Goal: Task Accomplishment & Management: Use online tool/utility

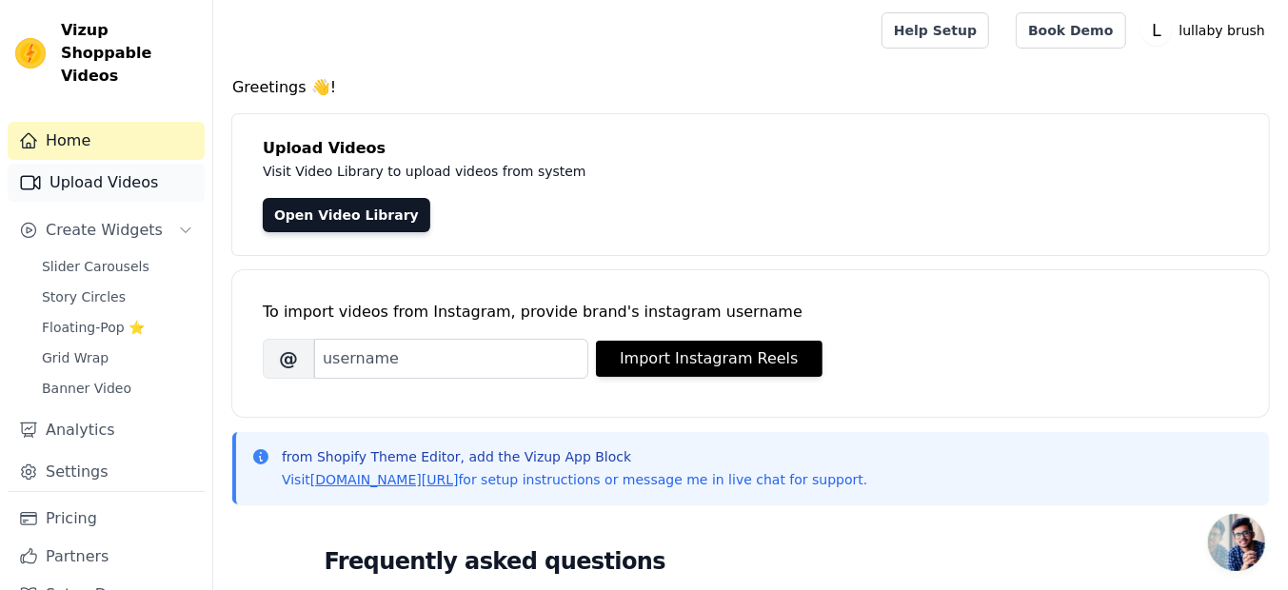
click at [159, 164] on link "Upload Videos" at bounding box center [106, 183] width 197 height 38
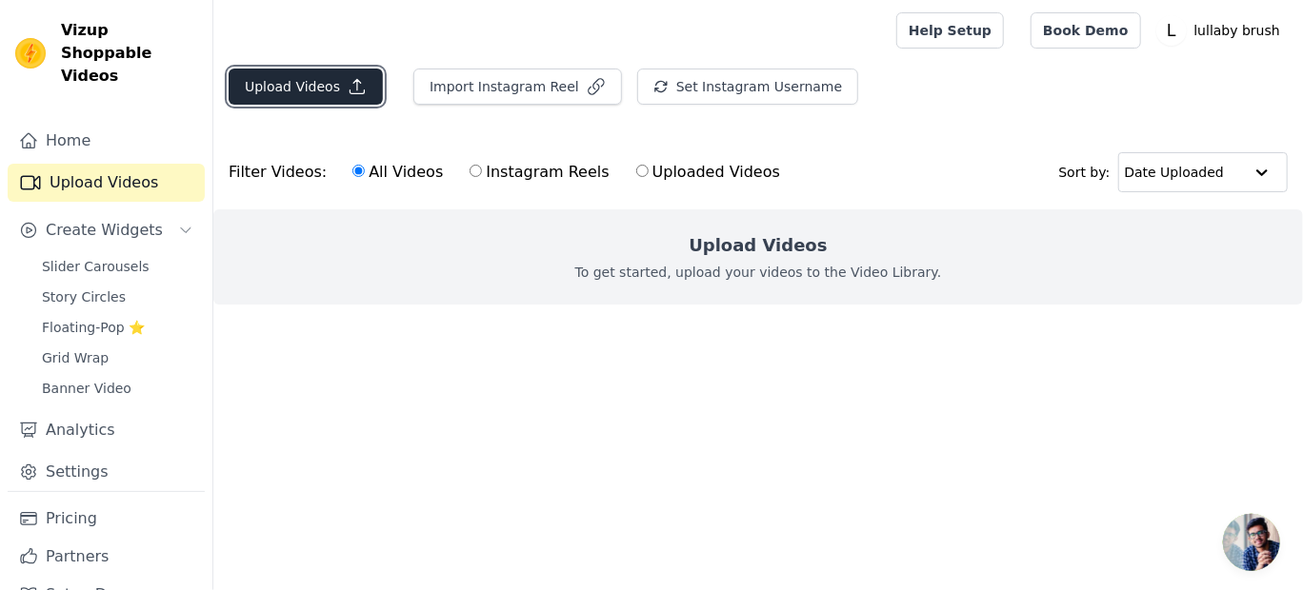
click at [329, 86] on button "Upload Videos" at bounding box center [306, 87] width 154 height 36
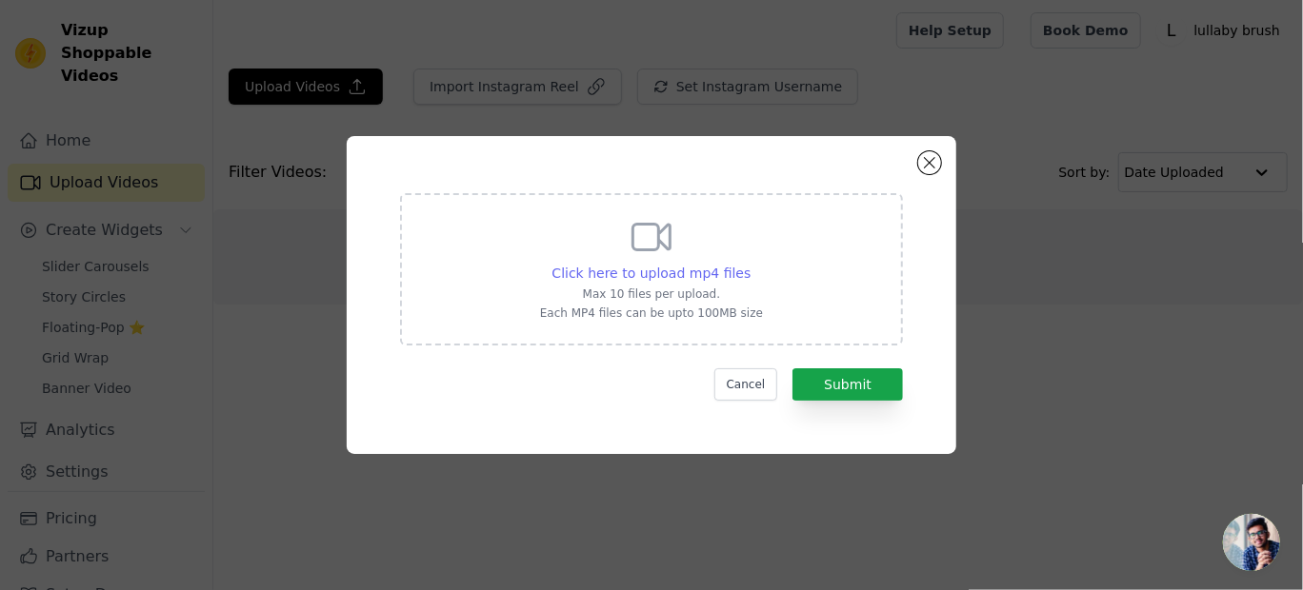
click at [663, 272] on span "Click here to upload mp4 files" at bounding box center [651, 273] width 199 height 15
click at [749, 264] on input "Click here to upload mp4 files Max 10 files per upload. Each MP4 files can be u…" at bounding box center [749, 263] width 1 height 1
type input "C:\fakepath\WhatsApp Video 2025-09-02 at 17.10.37_71f359c3.mp4"
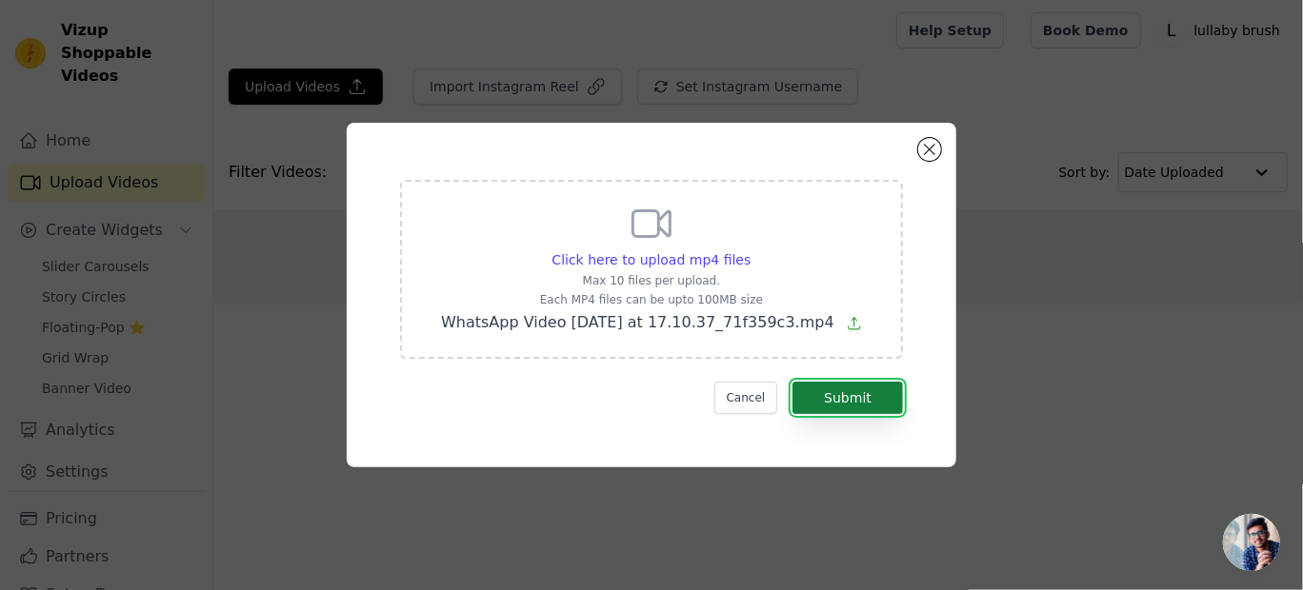
click at [858, 389] on button "Submit" at bounding box center [847, 398] width 110 height 32
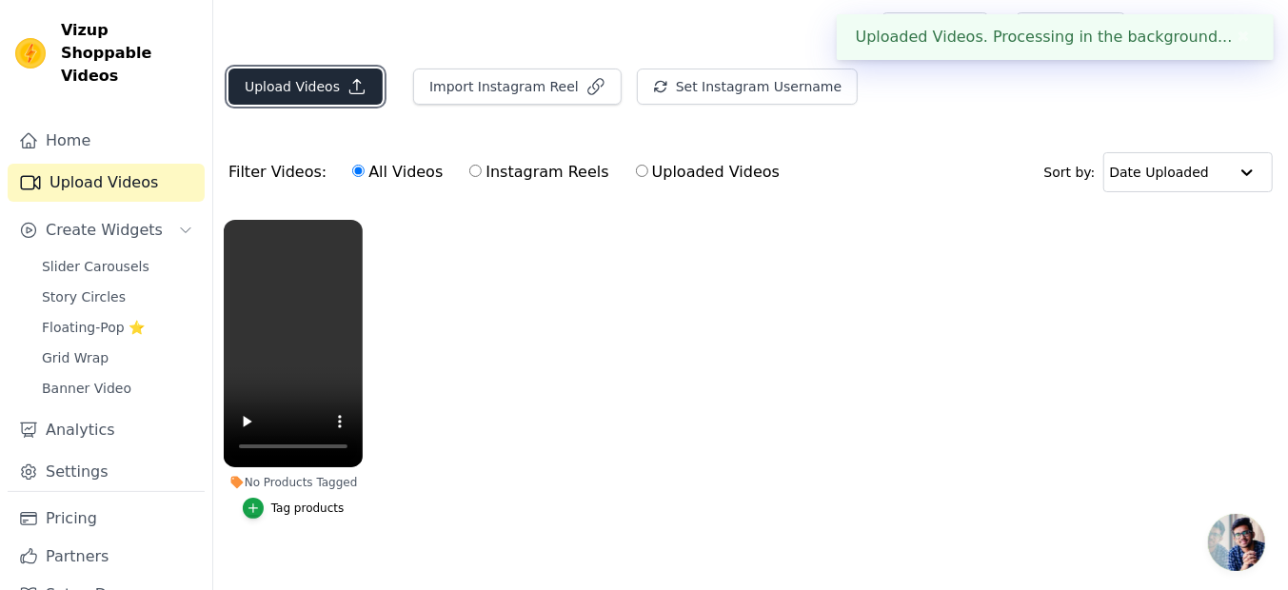
click at [351, 90] on icon "button" at bounding box center [357, 86] width 19 height 19
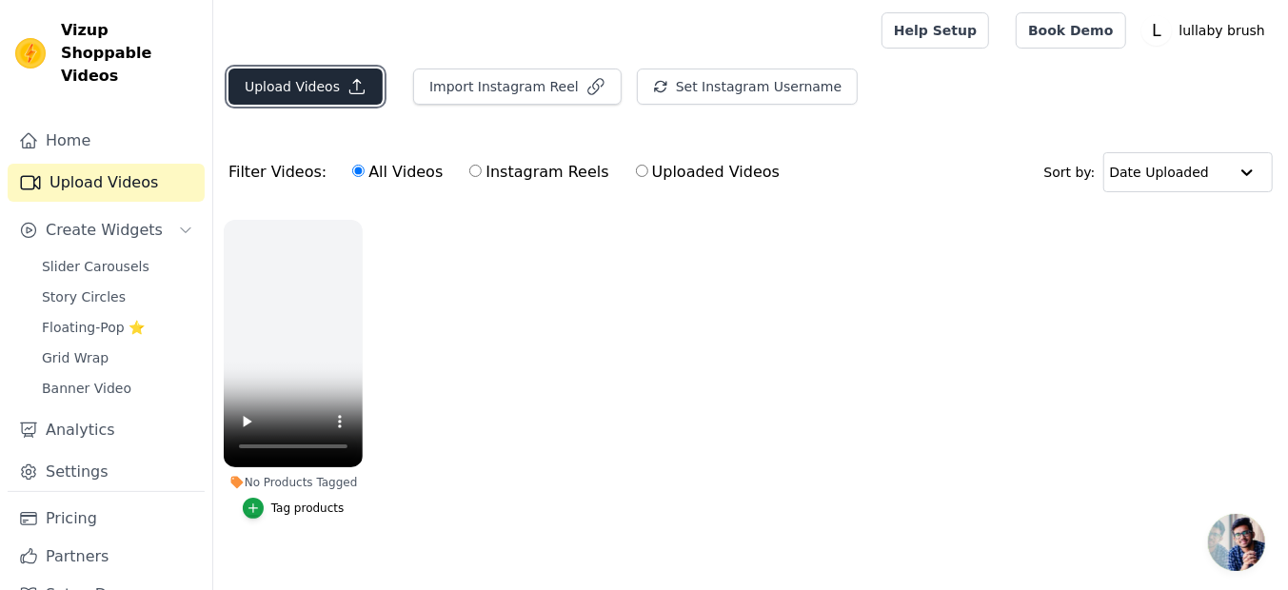
click at [348, 88] on icon "button" at bounding box center [357, 86] width 19 height 19
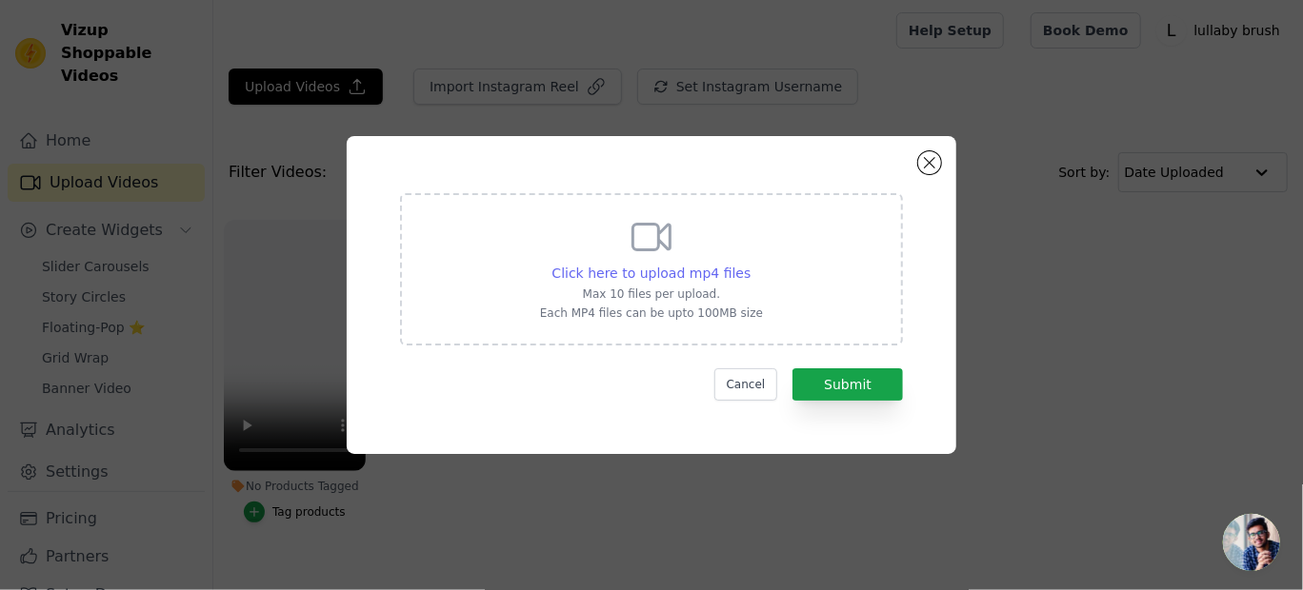
click at [648, 268] on span "Click here to upload mp4 files" at bounding box center [651, 273] width 199 height 15
click at [749, 264] on input "Click here to upload mp4 files Max 10 files per upload. Each MP4 files can be u…" at bounding box center [749, 263] width 1 height 1
type input "C:\fakepath\WhatsApp Video 2025-09-02 at 17.10.41_33ae95fb.mp4"
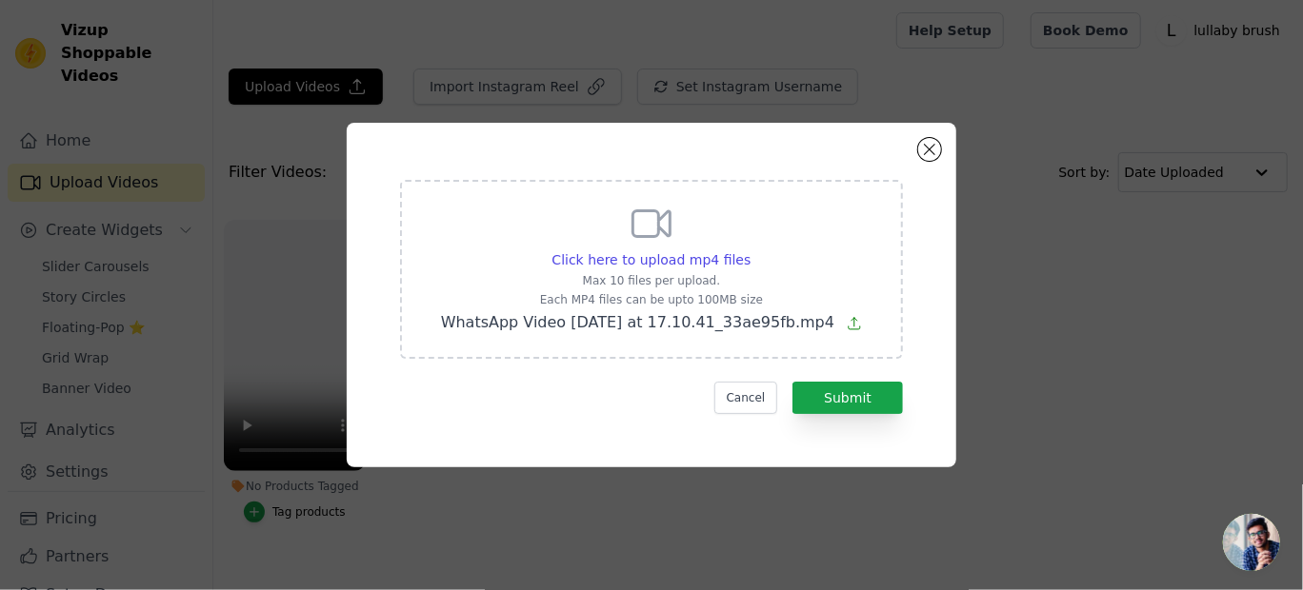
click at [857, 417] on div "Click here to upload mp4 files Max 10 files per upload. Each MP4 files can be u…" at bounding box center [651, 295] width 541 height 276
click at [851, 401] on button "Submit" at bounding box center [847, 398] width 110 height 32
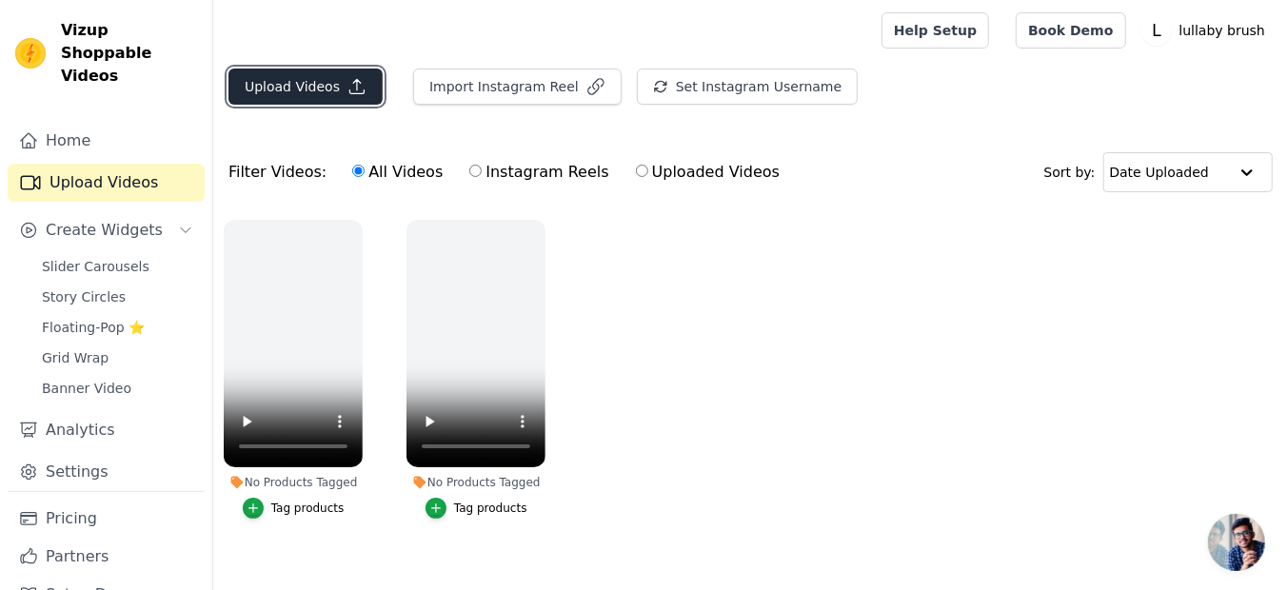
click at [354, 87] on icon "button" at bounding box center [357, 86] width 19 height 19
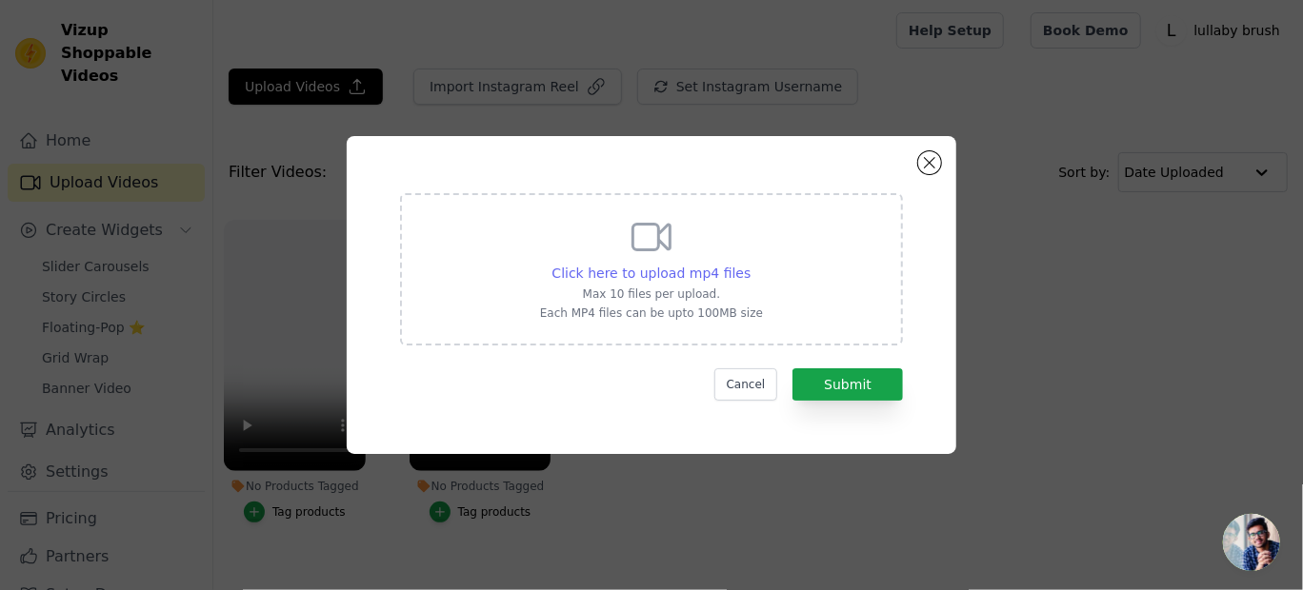
click at [648, 271] on span "Click here to upload mp4 files" at bounding box center [651, 273] width 199 height 15
click at [749, 264] on input "Click here to upload mp4 files Max 10 files per upload. Each MP4 files can be u…" at bounding box center [749, 263] width 1 height 1
type input "C:\fakepath\WhatsApp Video 2025-09-02 at 17.10.41_ea85c0dd.mp4"
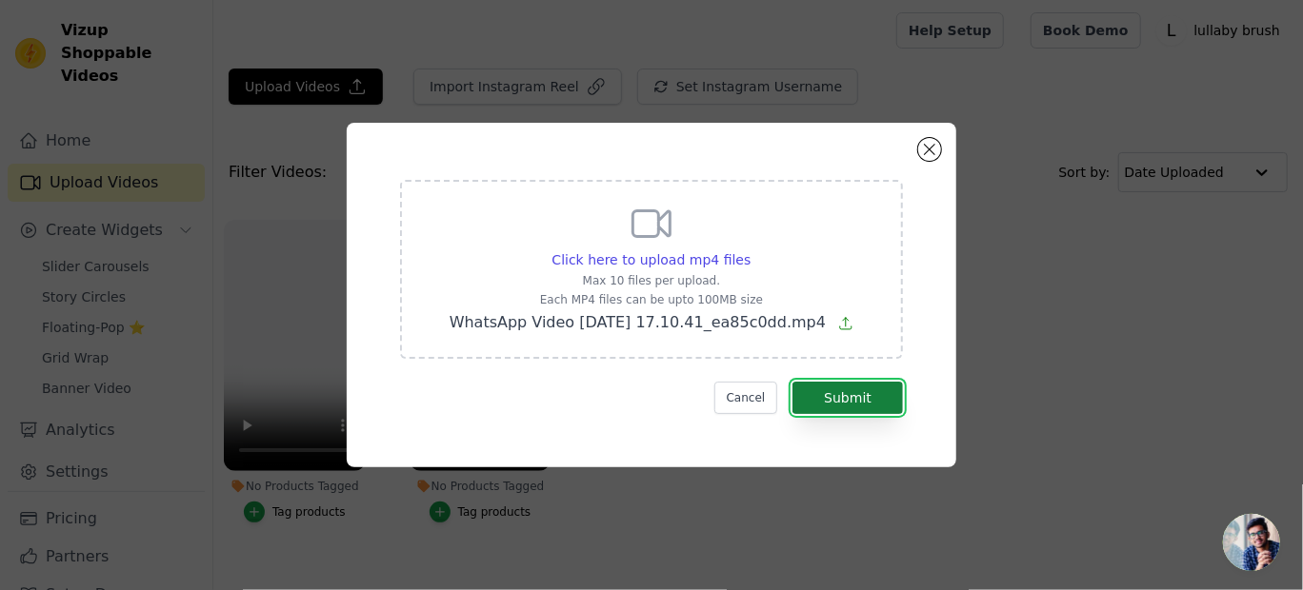
click at [849, 400] on button "Submit" at bounding box center [847, 398] width 110 height 32
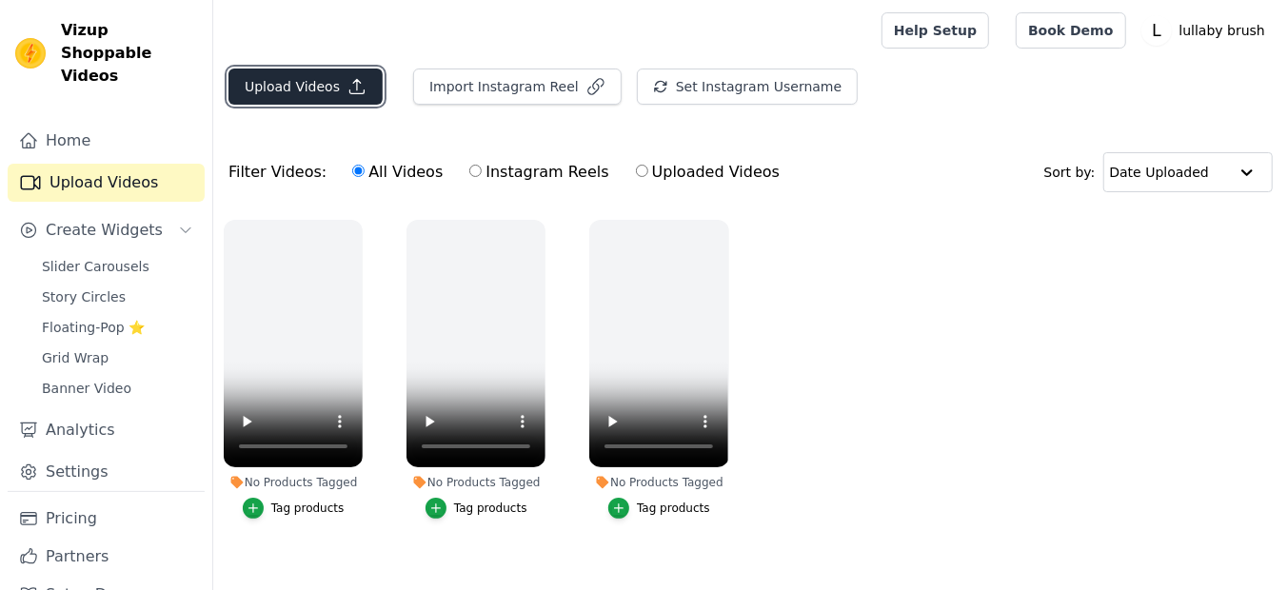
click at [348, 89] on icon "button" at bounding box center [357, 86] width 19 height 19
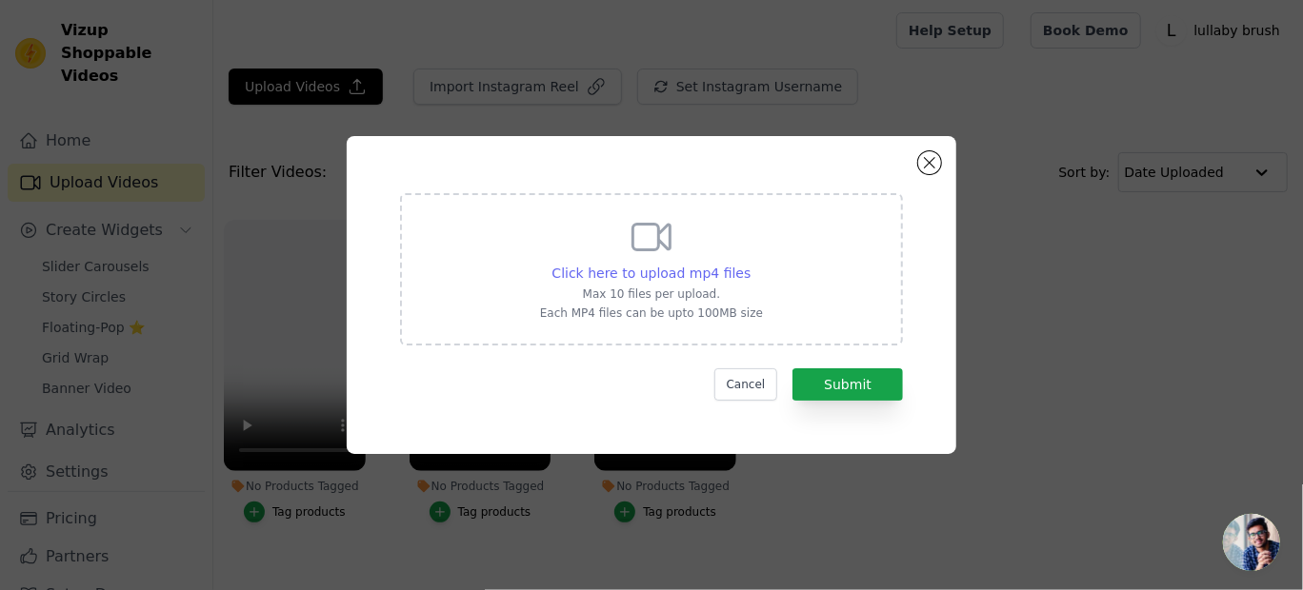
click at [655, 266] on span "Click here to upload mp4 files" at bounding box center [651, 273] width 199 height 15
click at [749, 264] on input "Click here to upload mp4 files Max 10 files per upload. Each MP4 files can be u…" at bounding box center [749, 263] width 1 height 1
type input "C:\fakepath\WhatsApp Video 2025-09-02 at 17.10.42_f1e7b621.mp4"
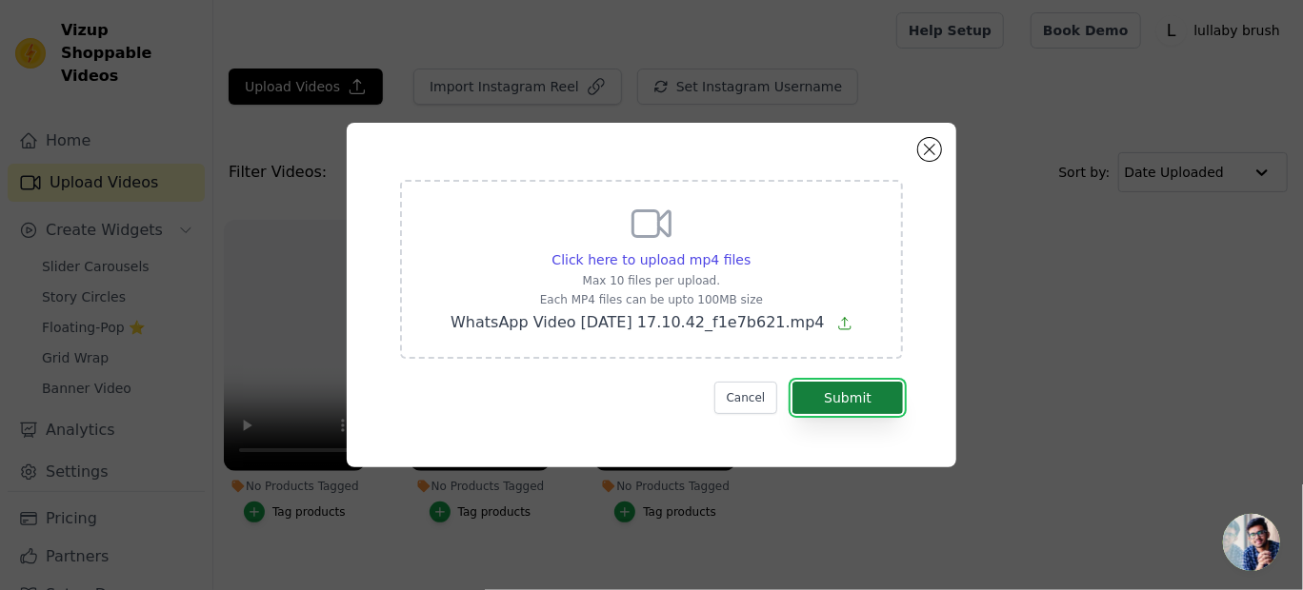
click at [833, 396] on button "Submit" at bounding box center [847, 398] width 110 height 32
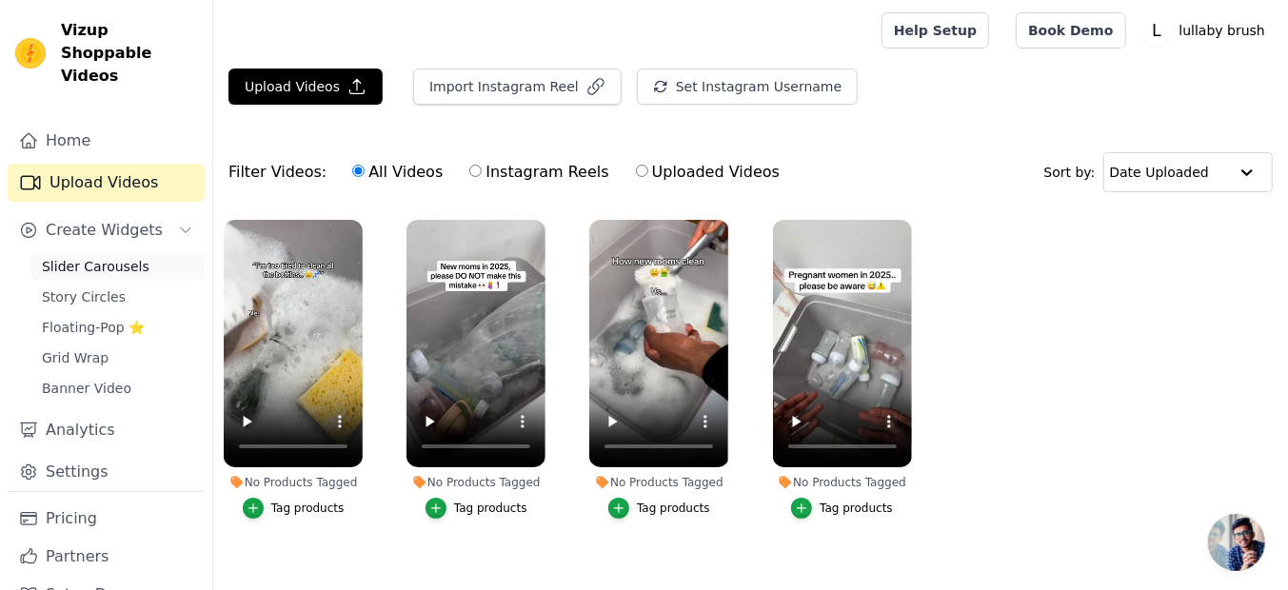
click at [126, 257] on span "Slider Carousels" at bounding box center [96, 266] width 108 height 19
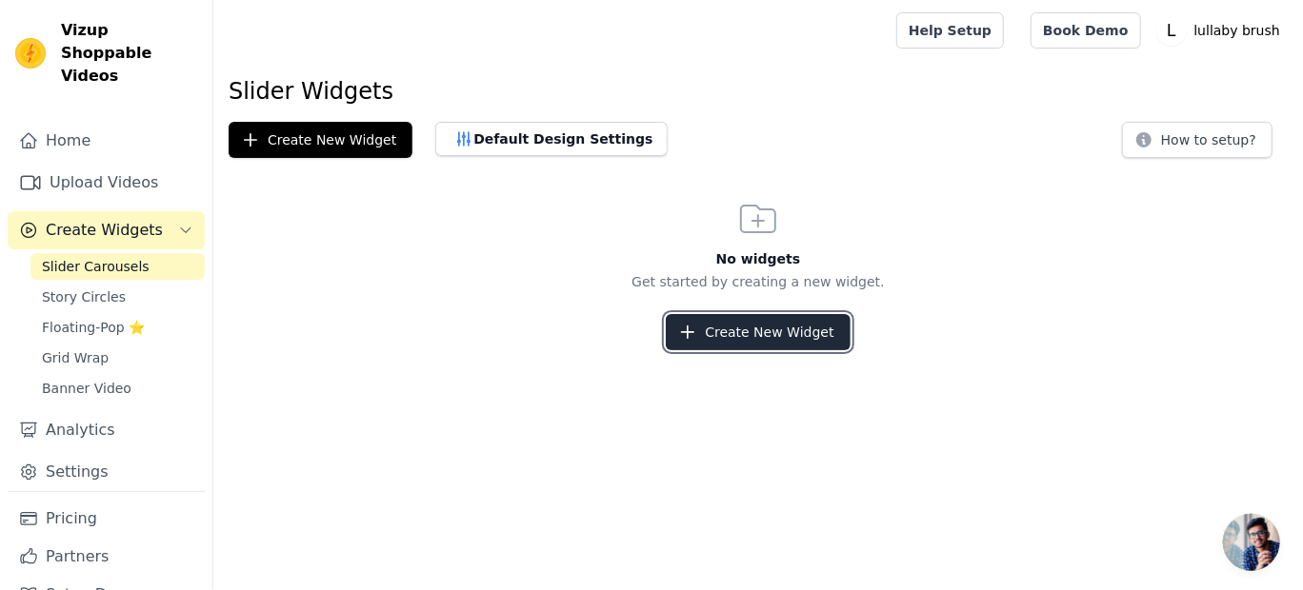
click at [773, 341] on button "Create New Widget" at bounding box center [758, 332] width 184 height 36
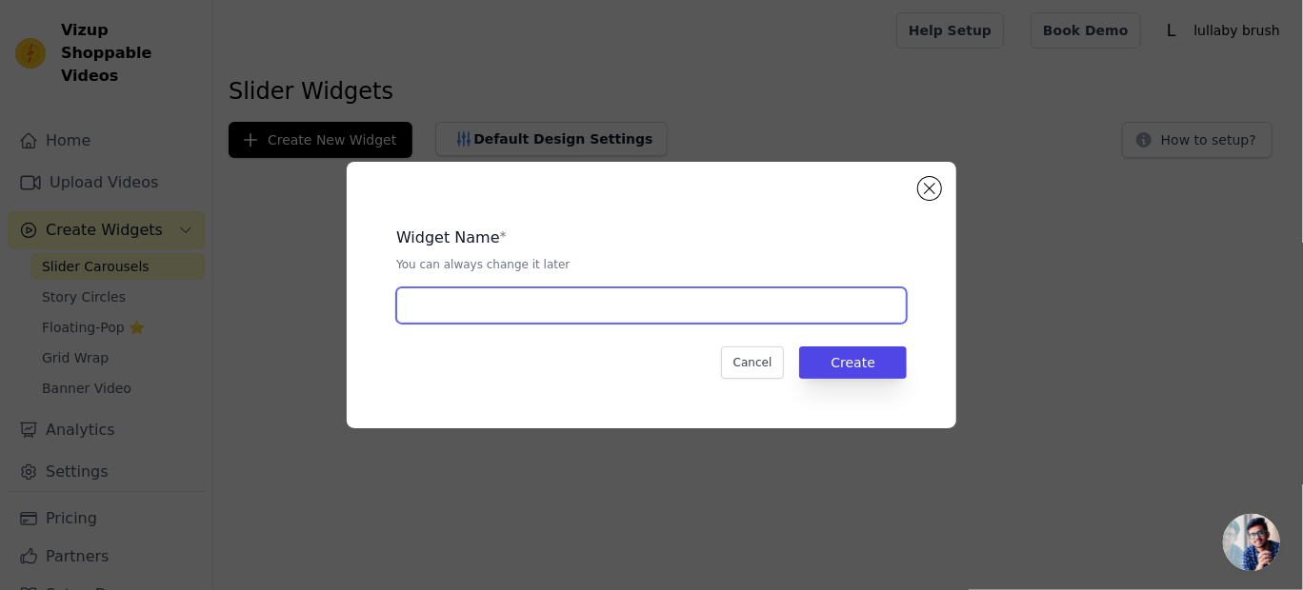
click at [458, 311] on input "text" at bounding box center [651, 306] width 510 height 36
type input "GOPAL"
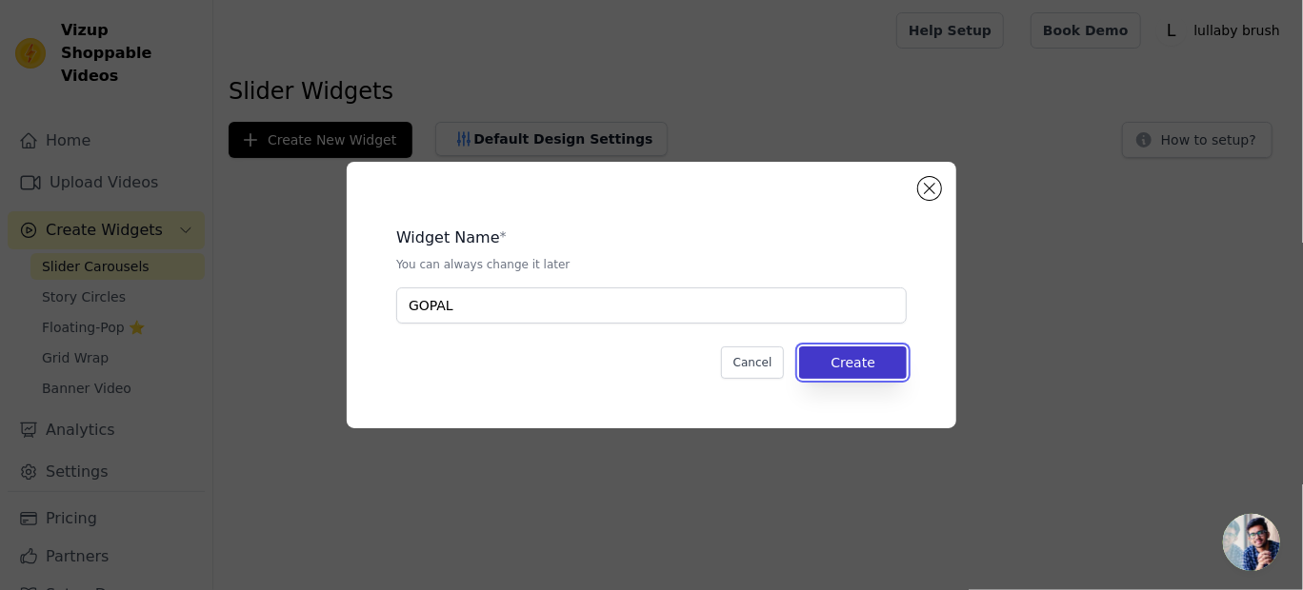
click at [867, 350] on button "Create" at bounding box center [853, 363] width 108 height 32
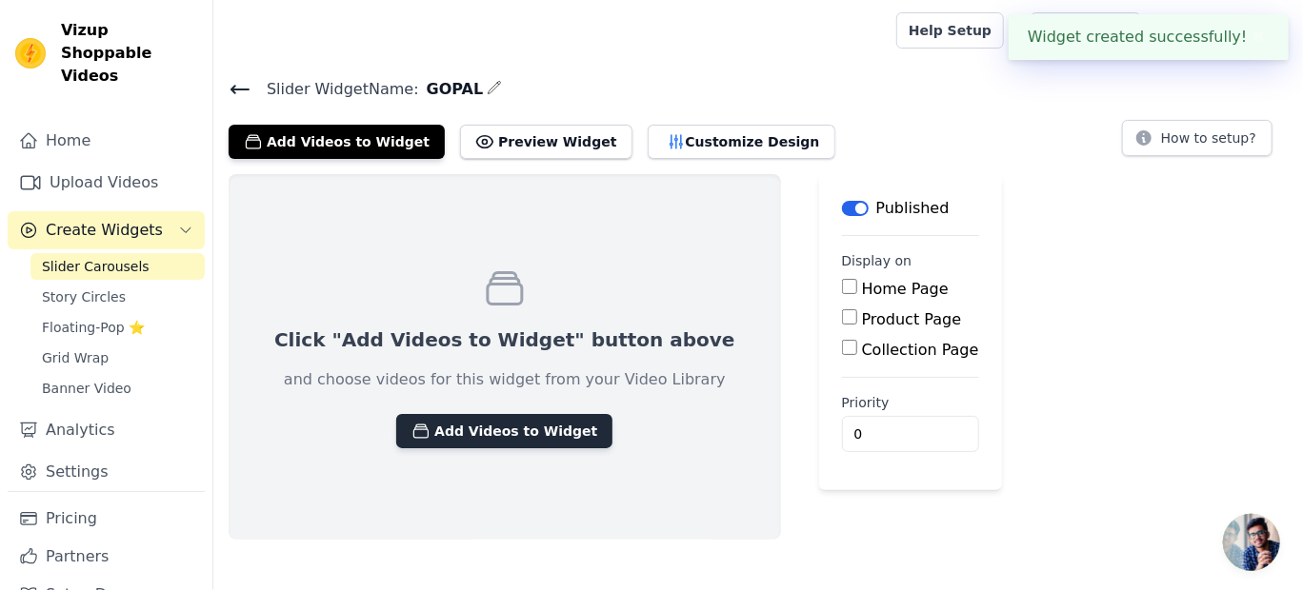
click at [477, 428] on button "Add Videos to Widget" at bounding box center [504, 431] width 216 height 34
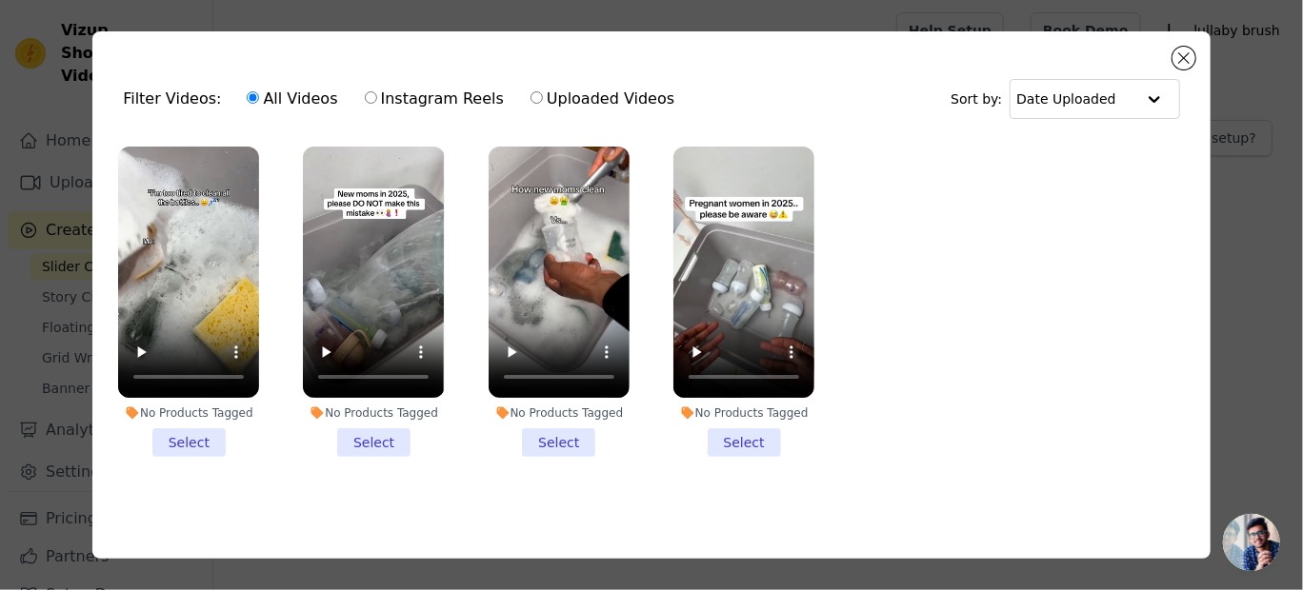
click at [200, 441] on li "No Products Tagged Select" at bounding box center [188, 302] width 141 height 310
click at [0, 0] on input "No Products Tagged Select" at bounding box center [0, 0] width 0 height 0
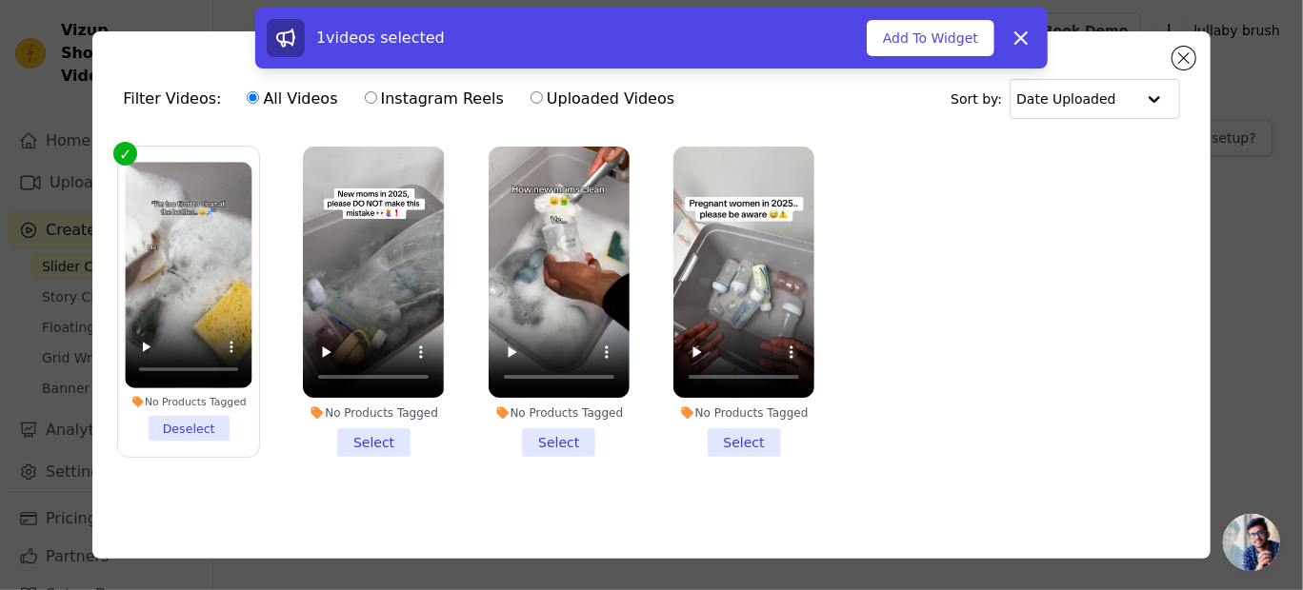
click at [369, 434] on li "No Products Tagged Select" at bounding box center [373, 302] width 141 height 310
click at [0, 0] on input "No Products Tagged Select" at bounding box center [0, 0] width 0 height 0
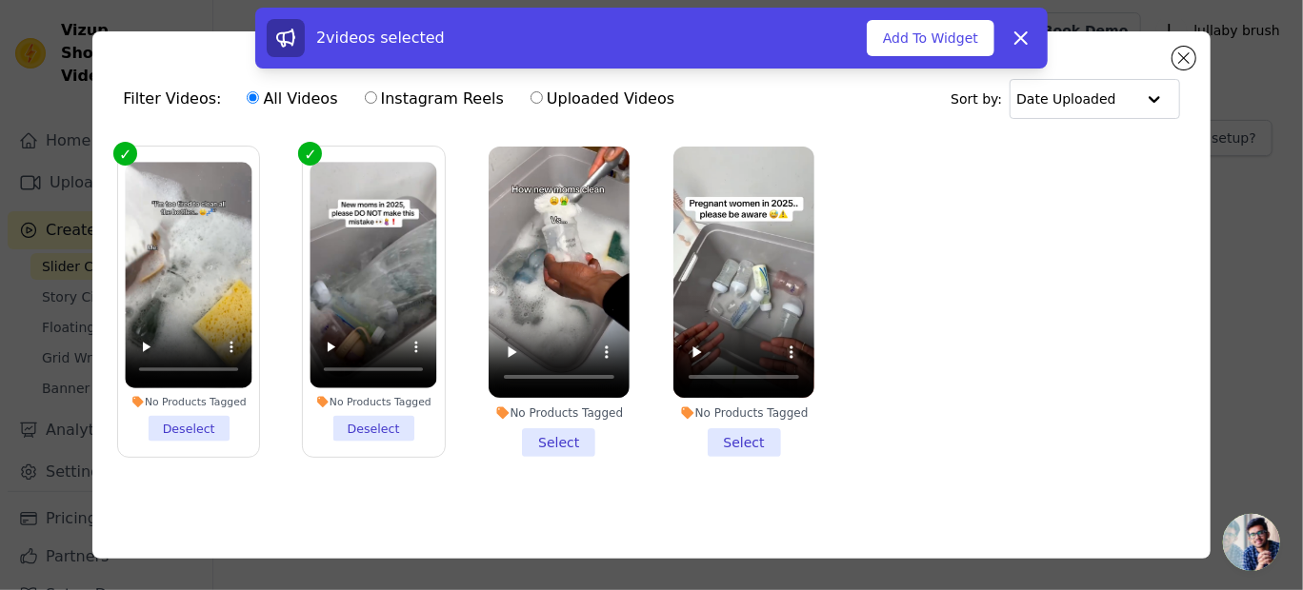
click at [539, 434] on li "No Products Tagged Select" at bounding box center [558, 302] width 141 height 310
click at [0, 0] on input "No Products Tagged Select" at bounding box center [0, 0] width 0 height 0
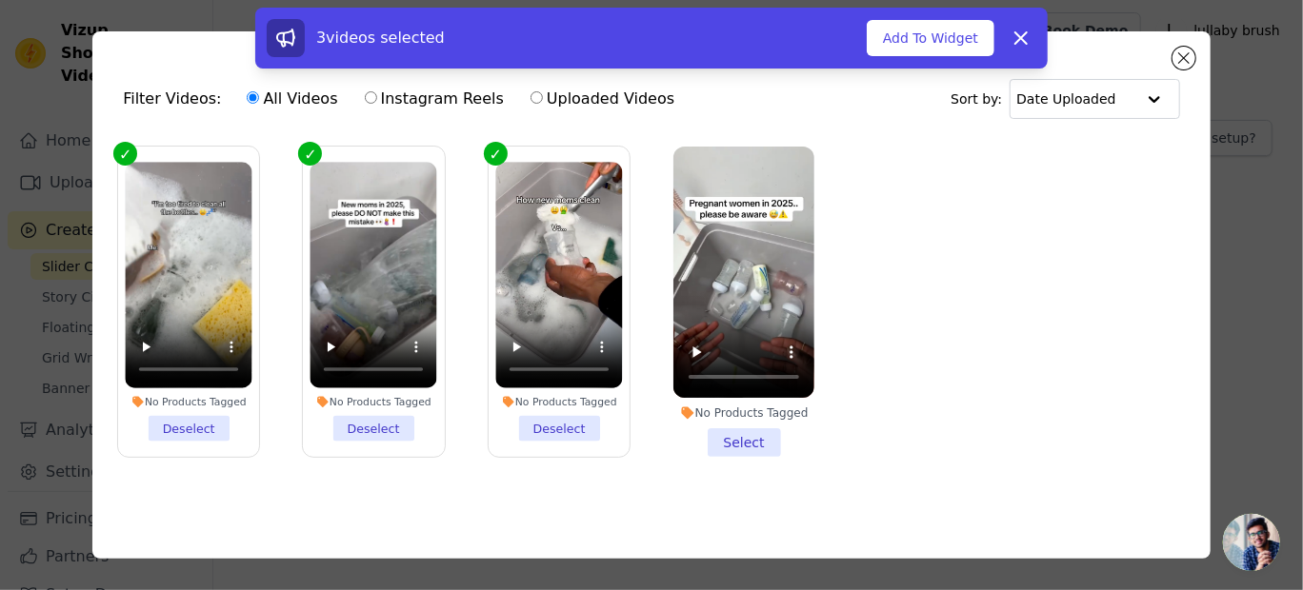
click at [728, 432] on li "No Products Tagged Select" at bounding box center [743, 302] width 141 height 310
click at [0, 0] on input "No Products Tagged Select" at bounding box center [0, 0] width 0 height 0
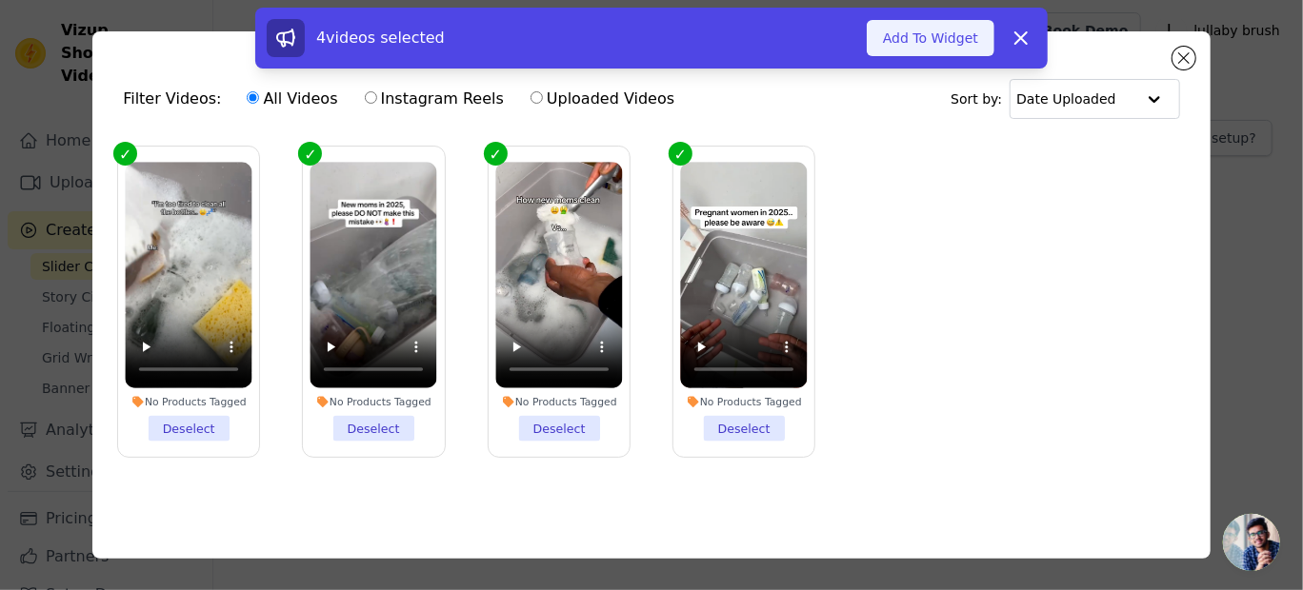
click at [938, 40] on button "Add To Widget" at bounding box center [931, 38] width 128 height 36
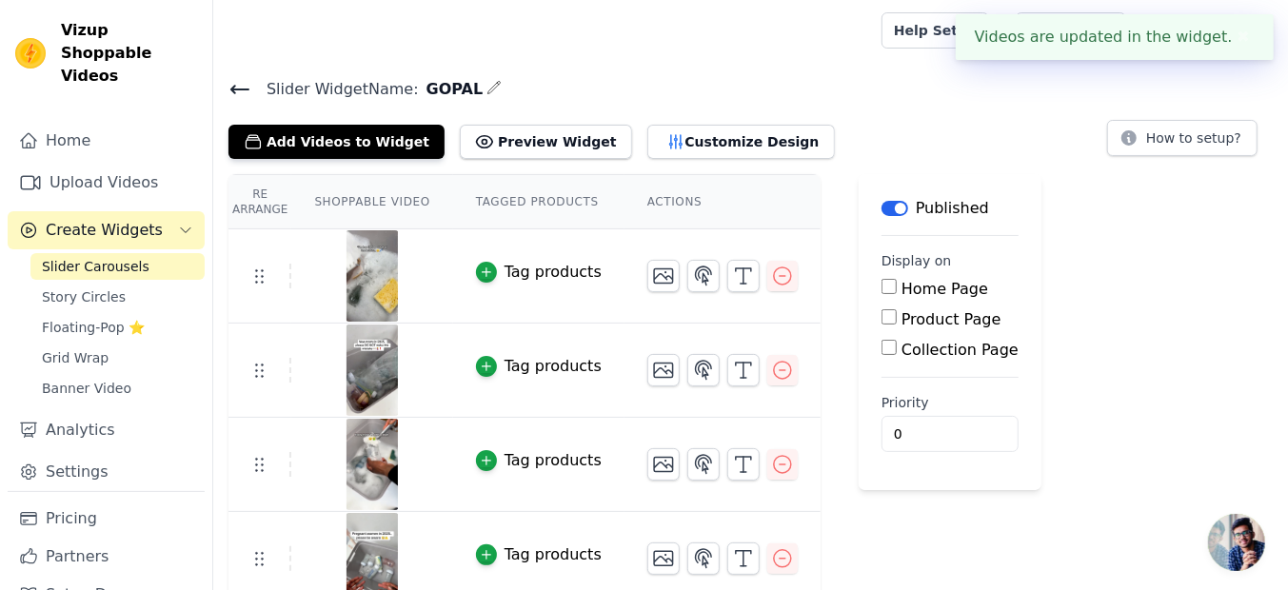
click at [859, 312] on main "Label Published Display on Home Page Product Page Collection Page Priority 0" at bounding box center [950, 332] width 183 height 316
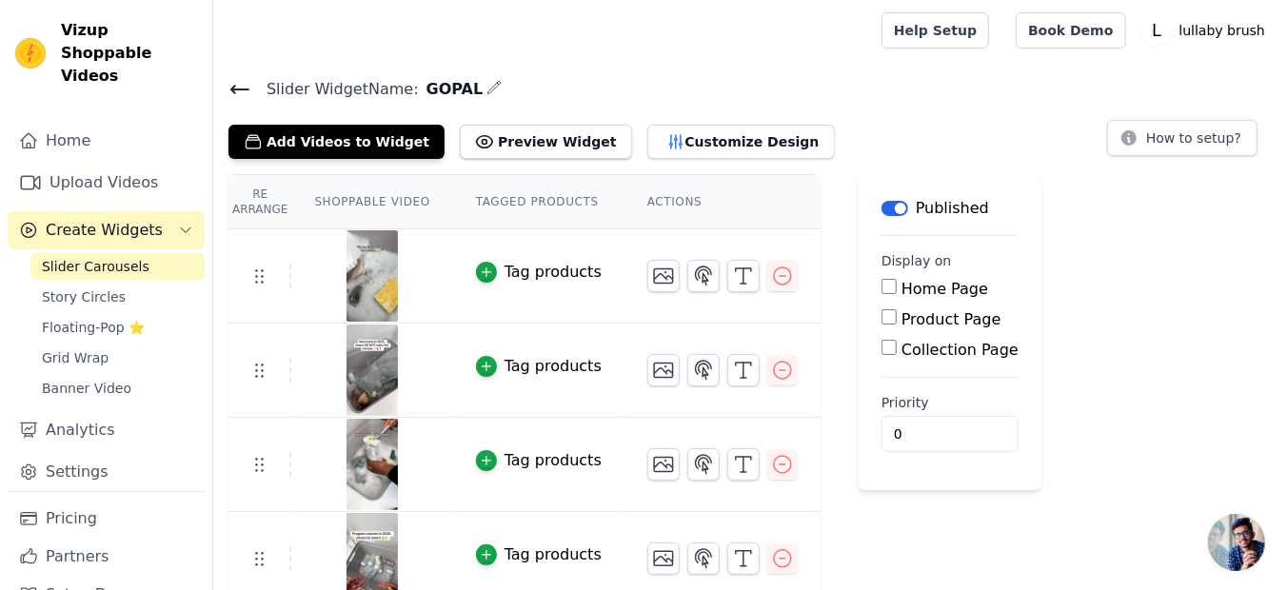
click at [882, 312] on input "Product Page" at bounding box center [889, 316] width 15 height 15
checkbox input "true"
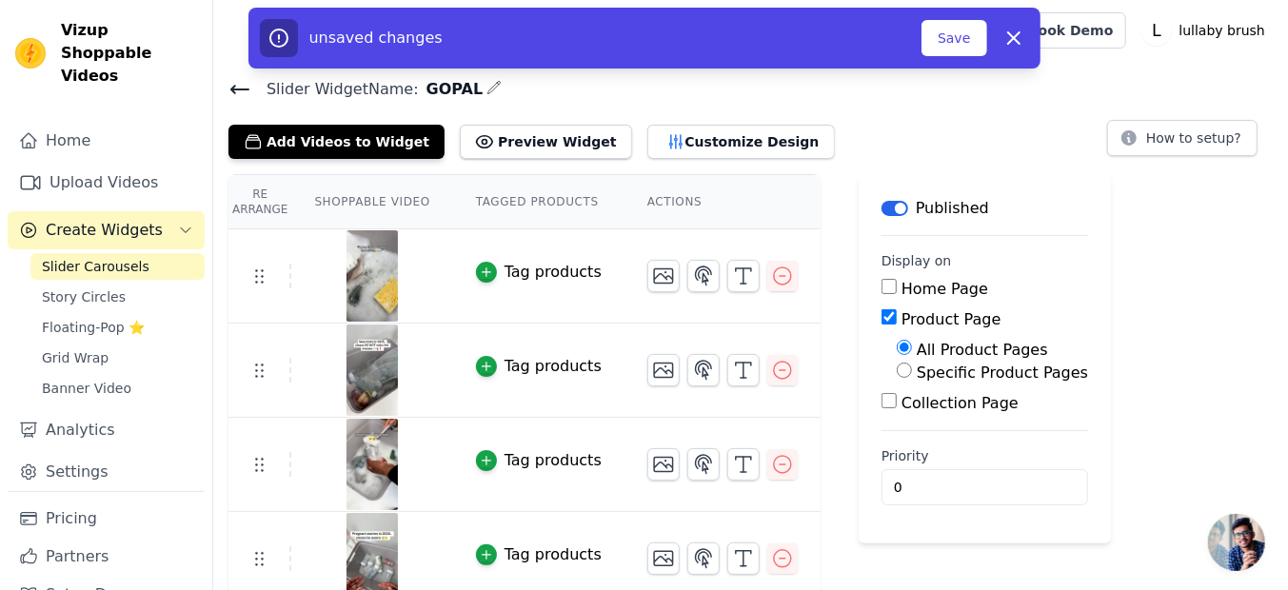
click at [897, 369] on input "Specific Product Pages" at bounding box center [904, 370] width 15 height 15
radio input "true"
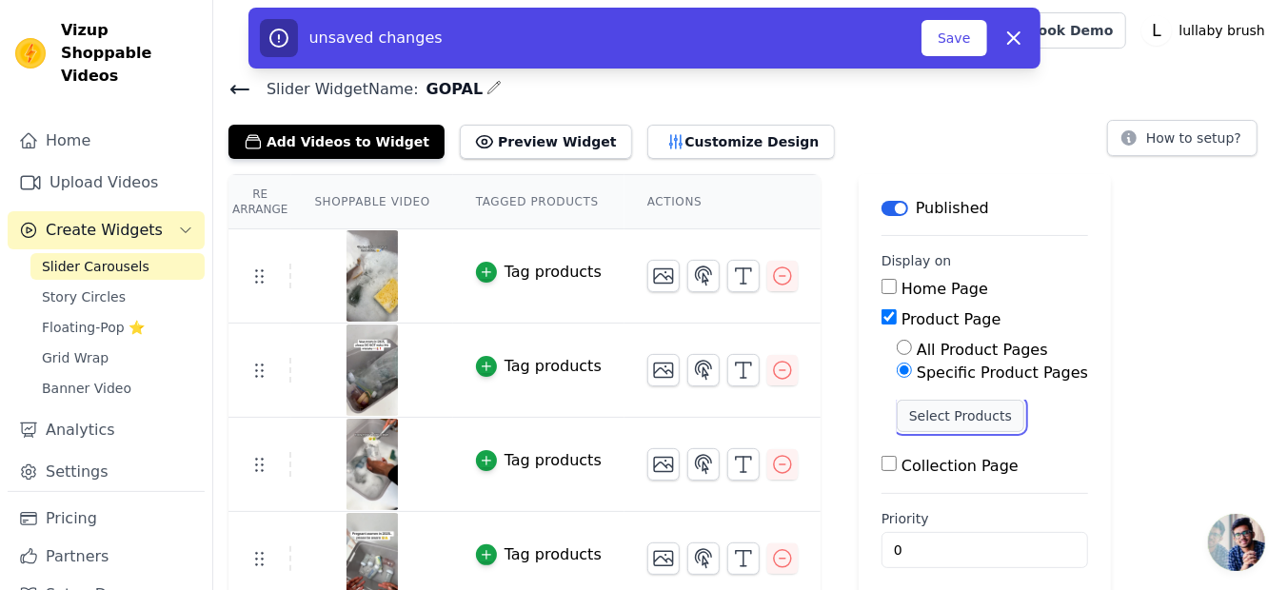
click at [925, 426] on button "Select Products" at bounding box center [961, 416] width 128 height 32
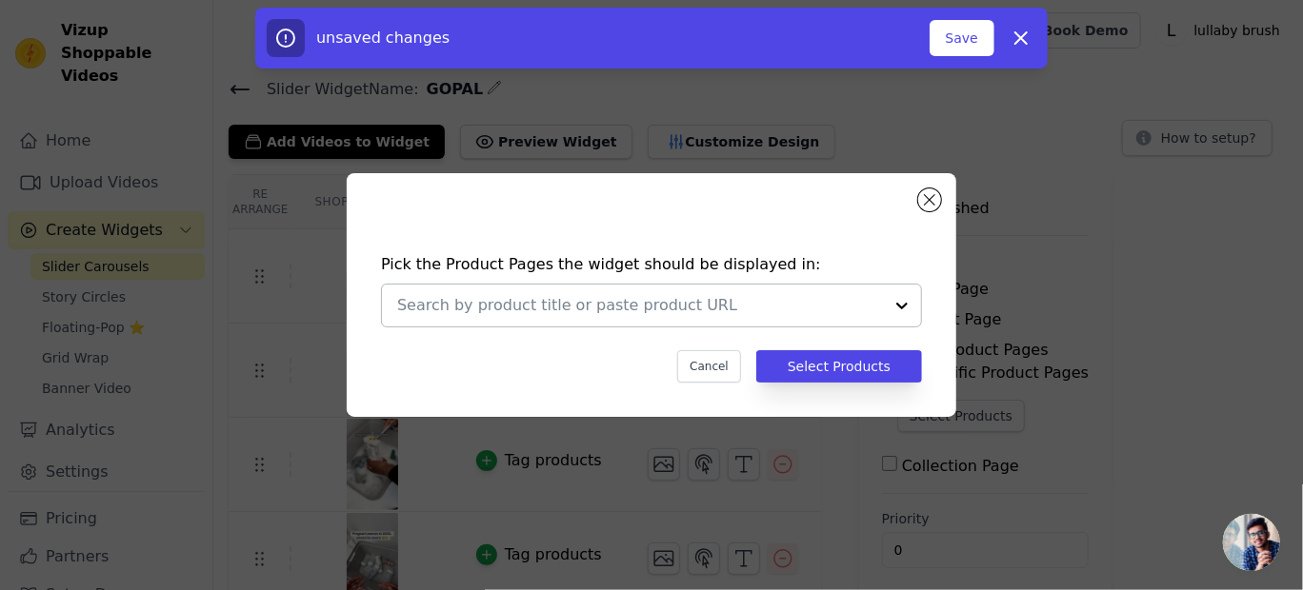
click at [899, 301] on div at bounding box center [902, 306] width 38 height 42
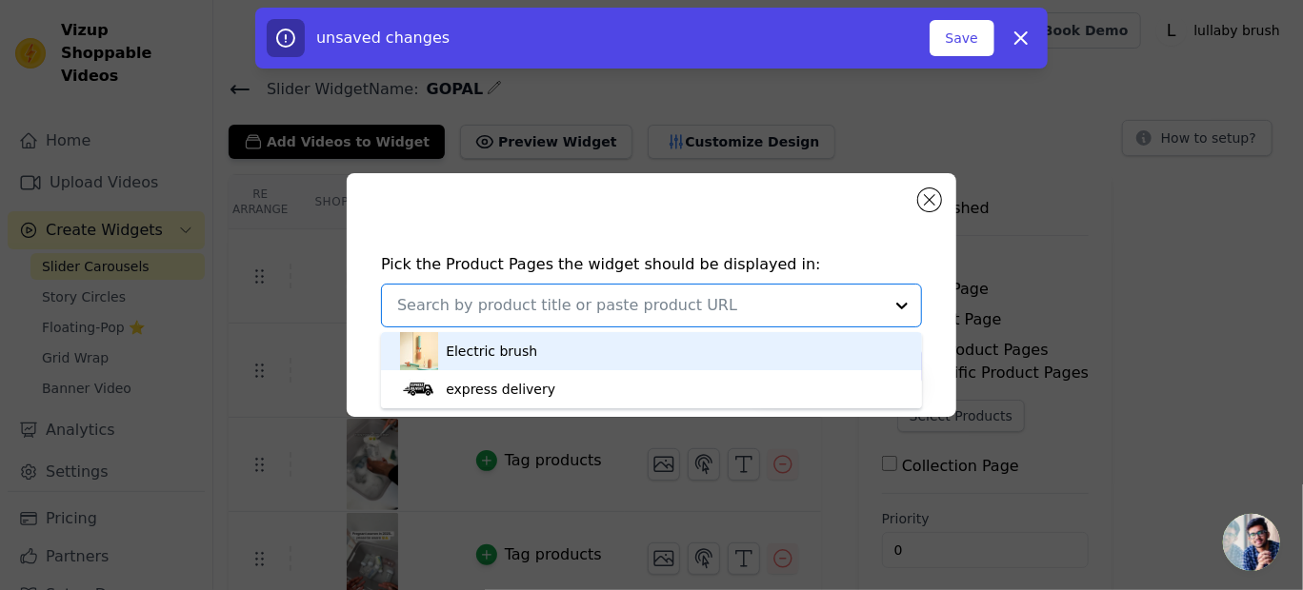
click at [671, 343] on div "Electric brush" at bounding box center [651, 351] width 503 height 38
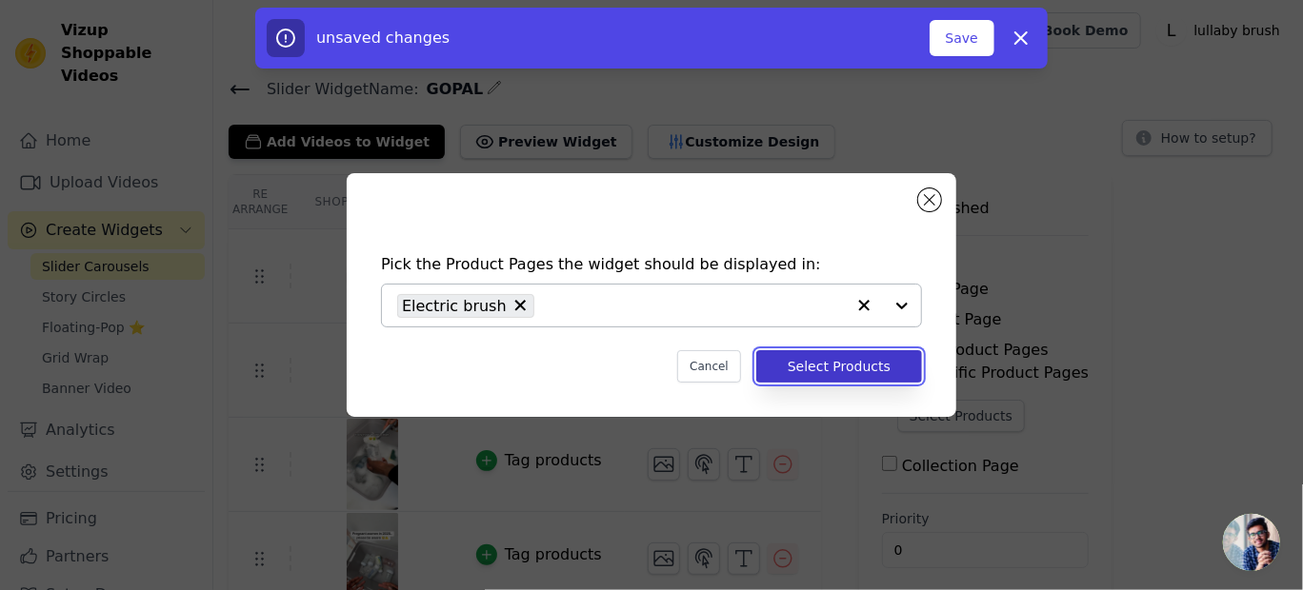
click at [848, 363] on button "Select Products" at bounding box center [839, 366] width 166 height 32
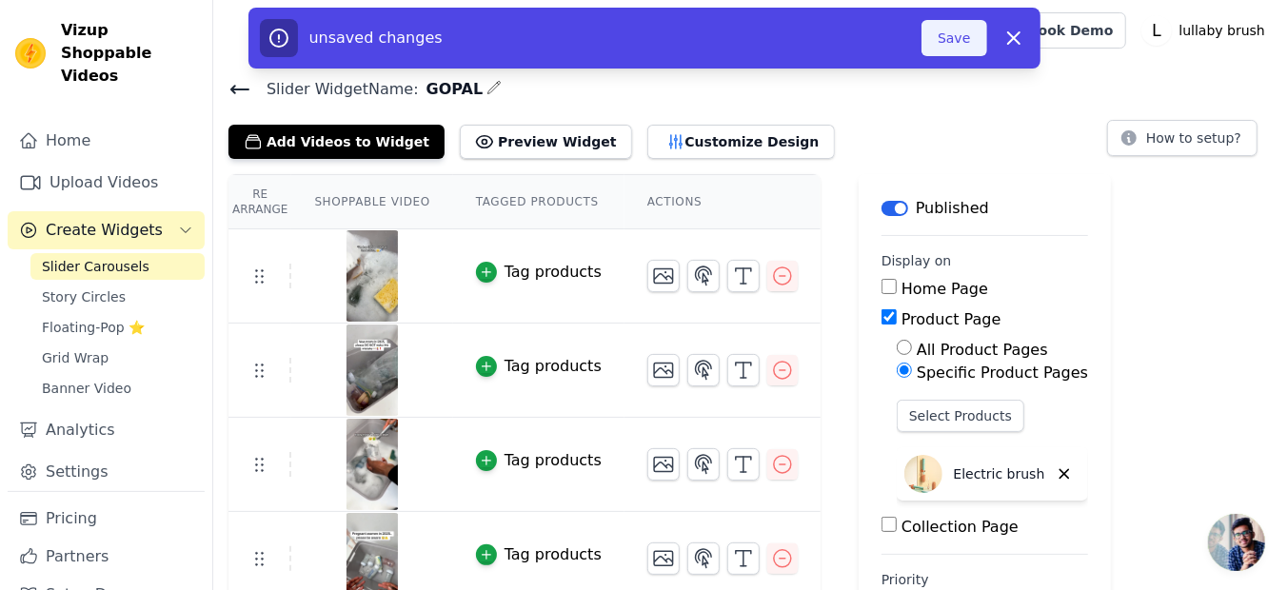
click at [955, 40] on button "Save" at bounding box center [954, 38] width 65 height 36
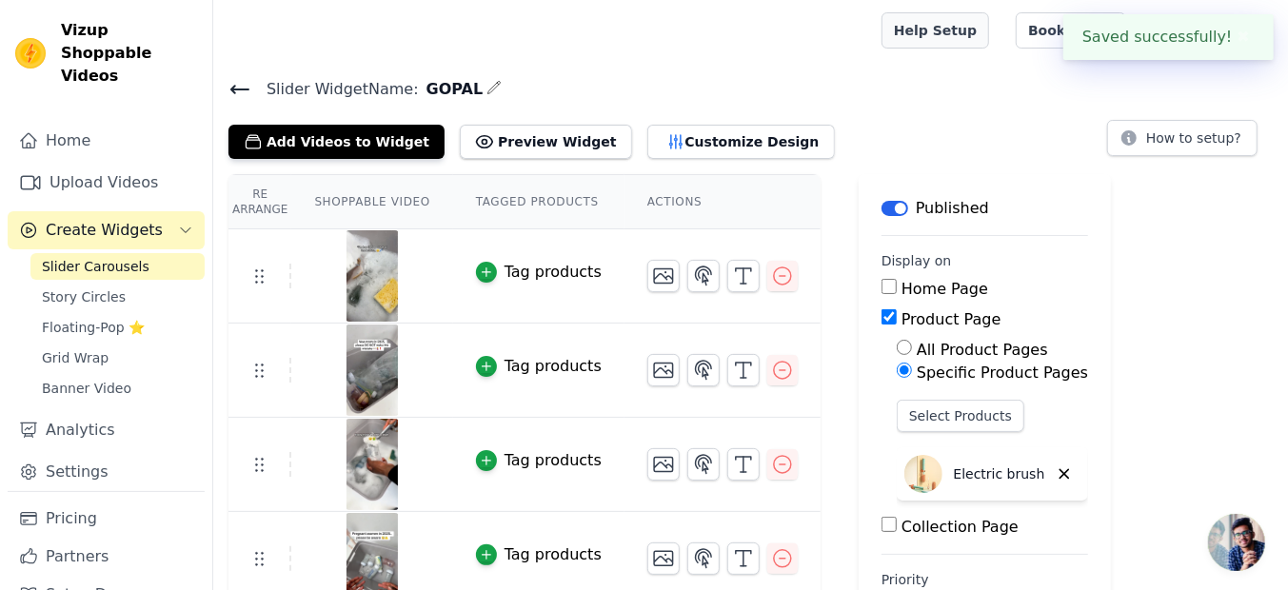
click at [955, 40] on link "Help Setup" at bounding box center [936, 30] width 108 height 36
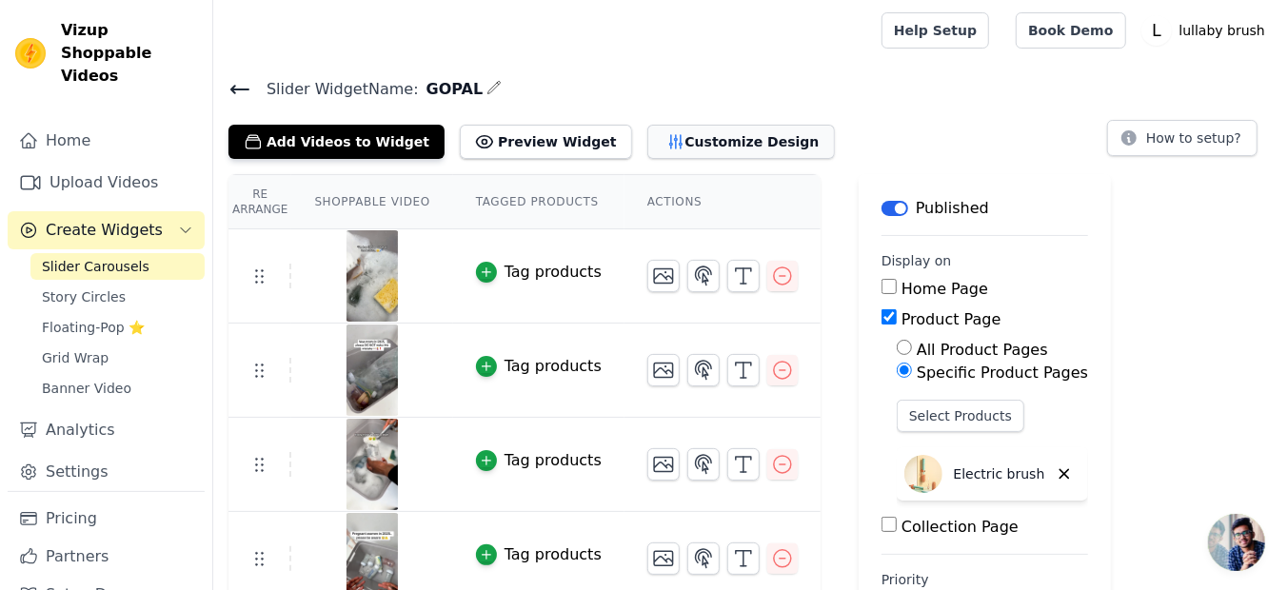
click at [662, 148] on button "Customize Design" at bounding box center [742, 142] width 188 height 34
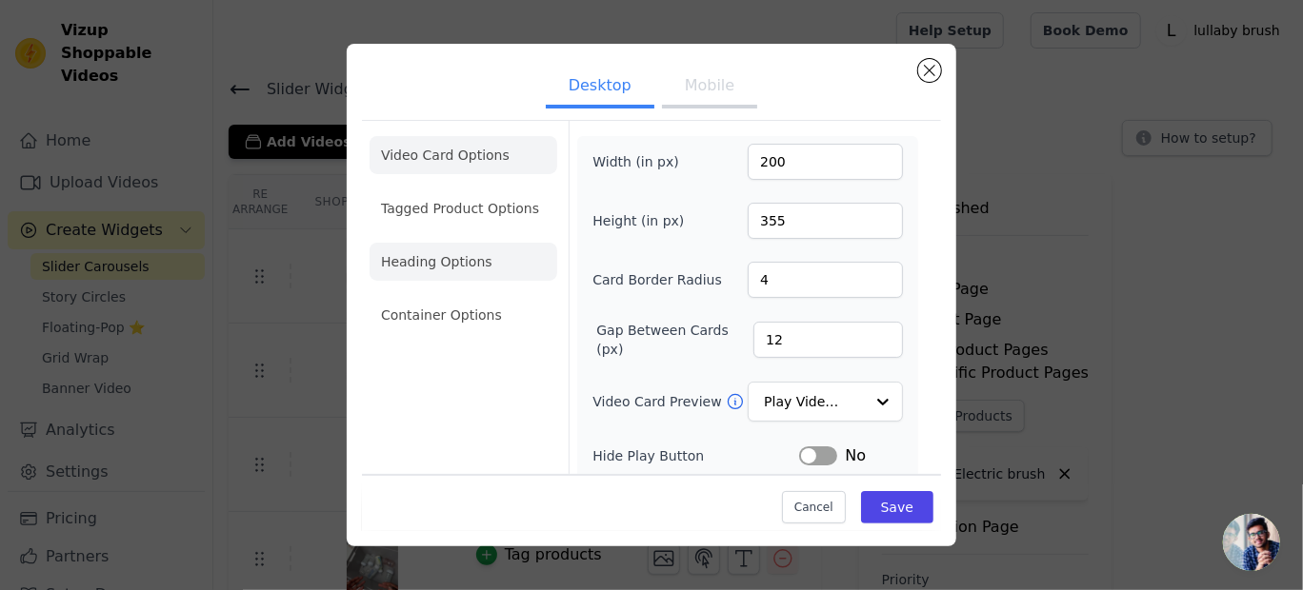
click at [447, 247] on li "Heading Options" at bounding box center [463, 262] width 188 height 38
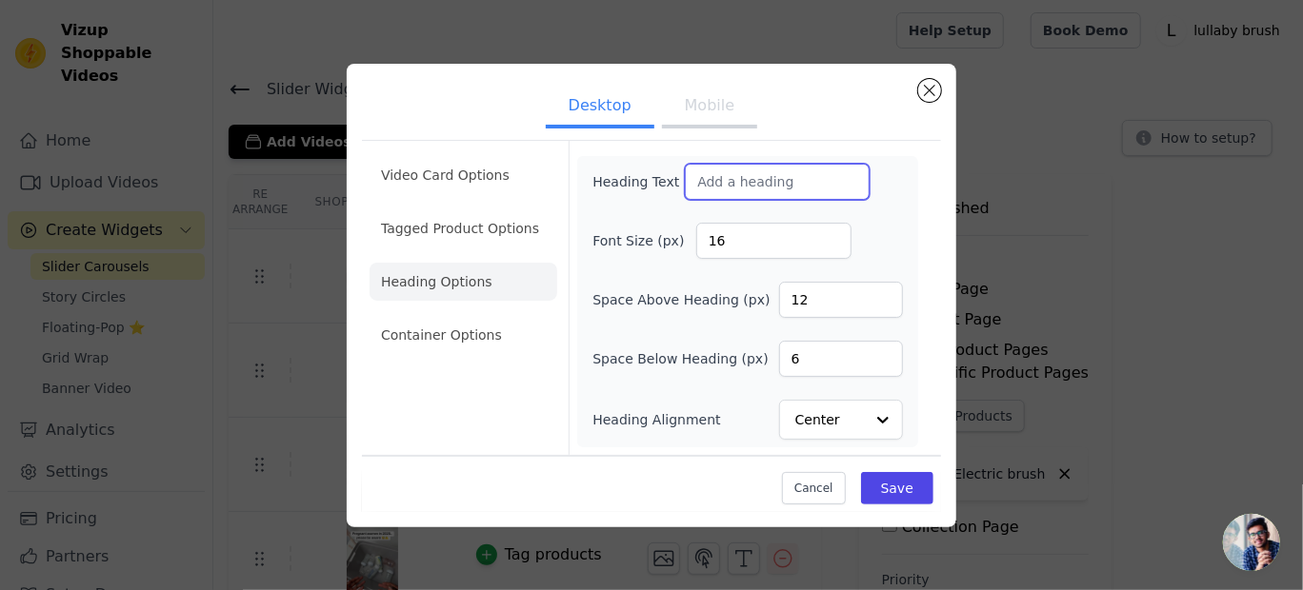
click at [708, 179] on input "Heading Text" at bounding box center [777, 182] width 185 height 36
type input "See it in action !"
click at [722, 112] on button "Mobile" at bounding box center [709, 108] width 95 height 42
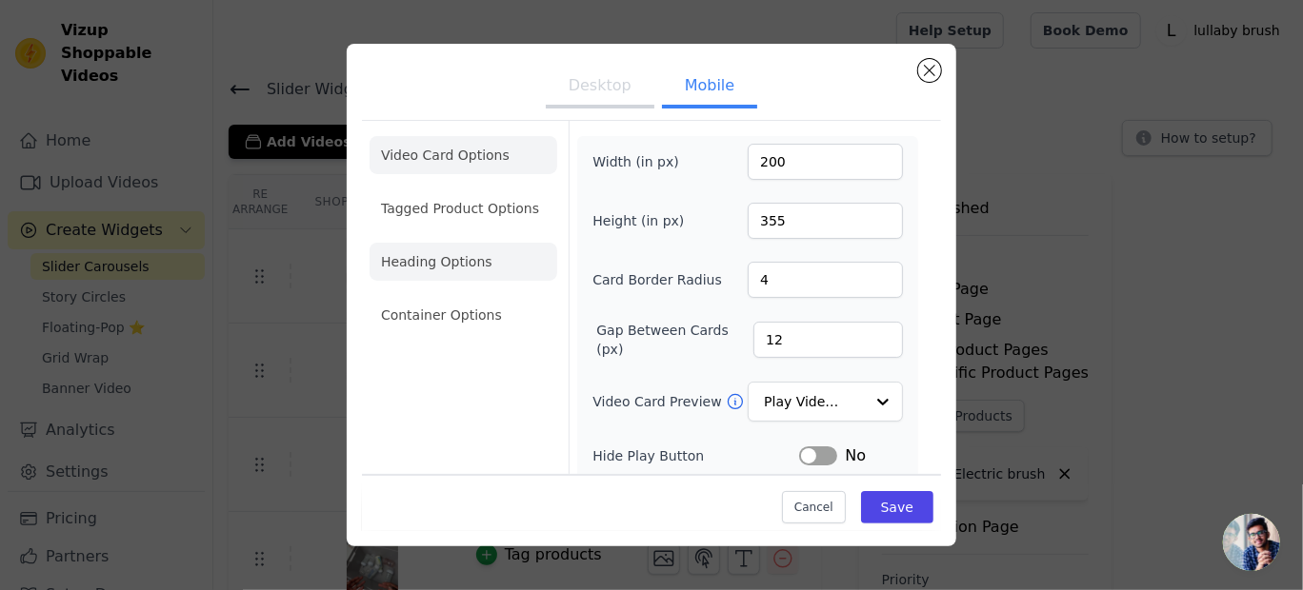
click at [443, 254] on li "Heading Options" at bounding box center [463, 262] width 188 height 38
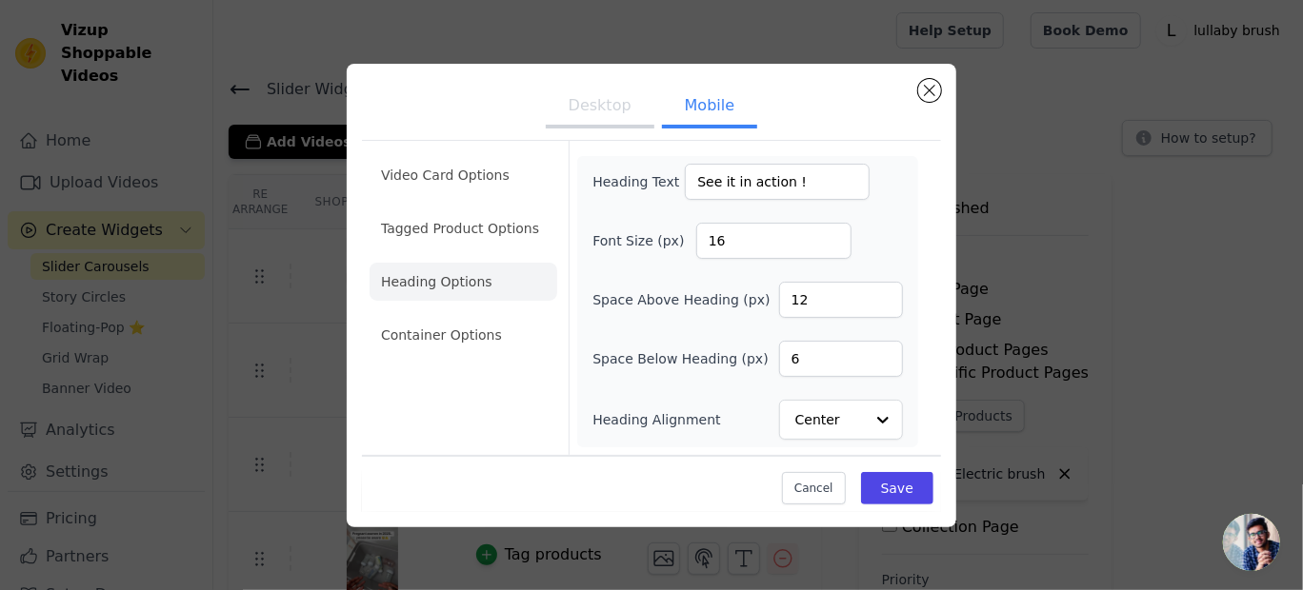
click at [595, 108] on button "Desktop" at bounding box center [600, 108] width 109 height 42
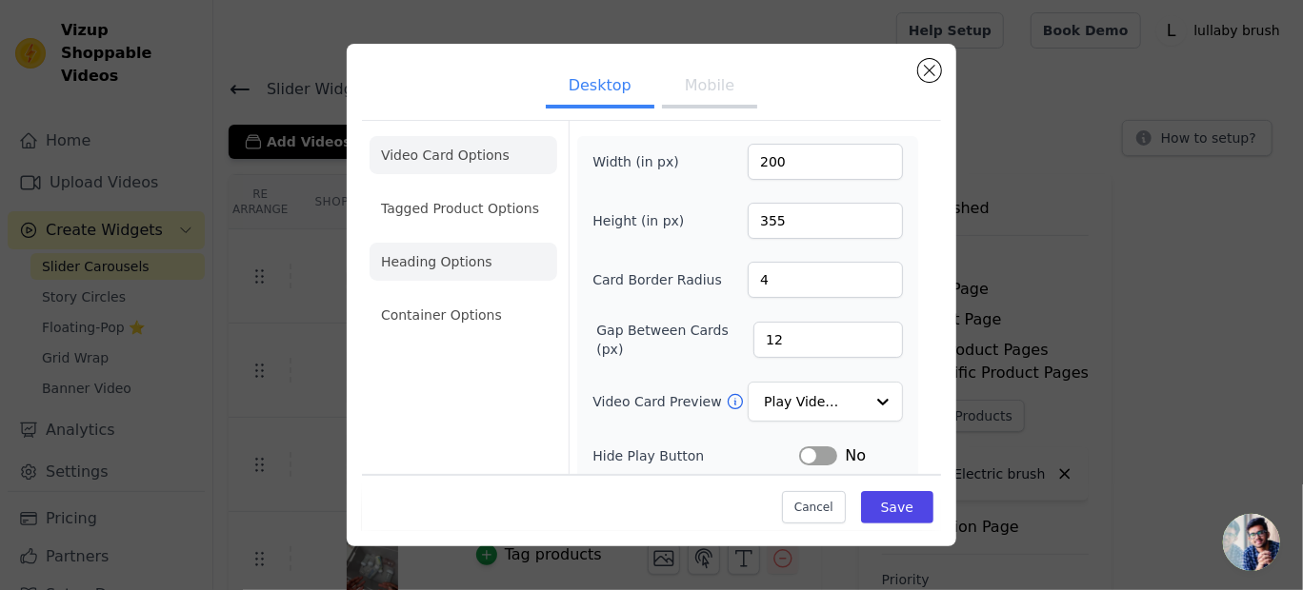
click at [516, 261] on li "Heading Options" at bounding box center [463, 262] width 188 height 38
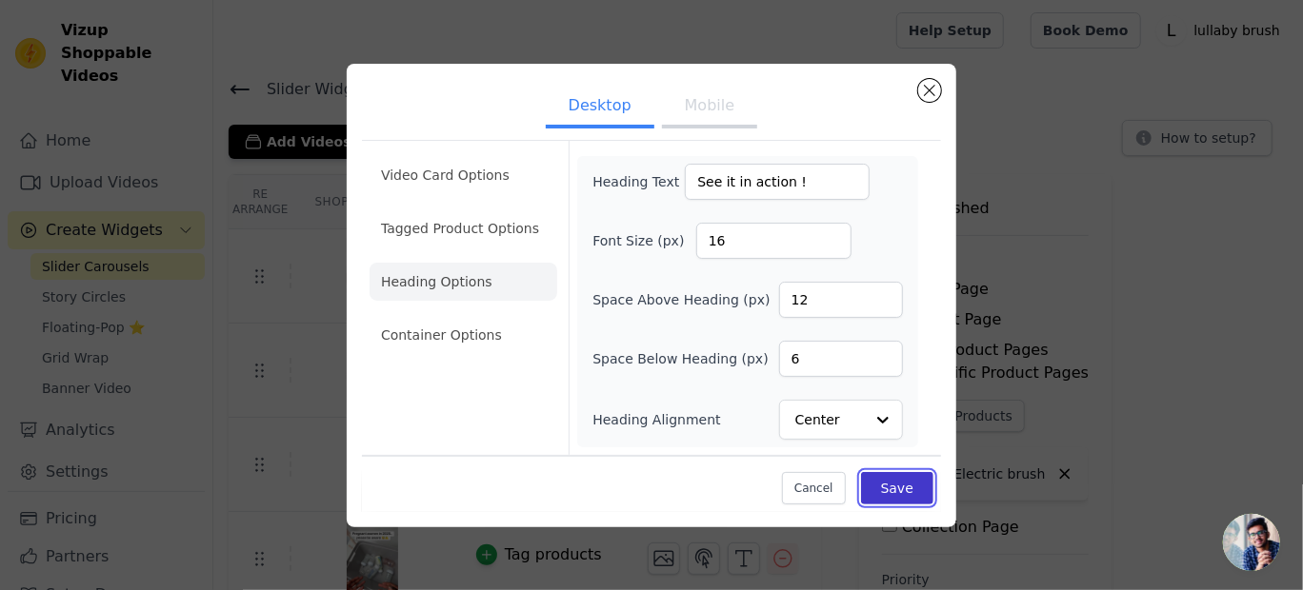
click at [901, 478] on button "Save" at bounding box center [897, 488] width 72 height 32
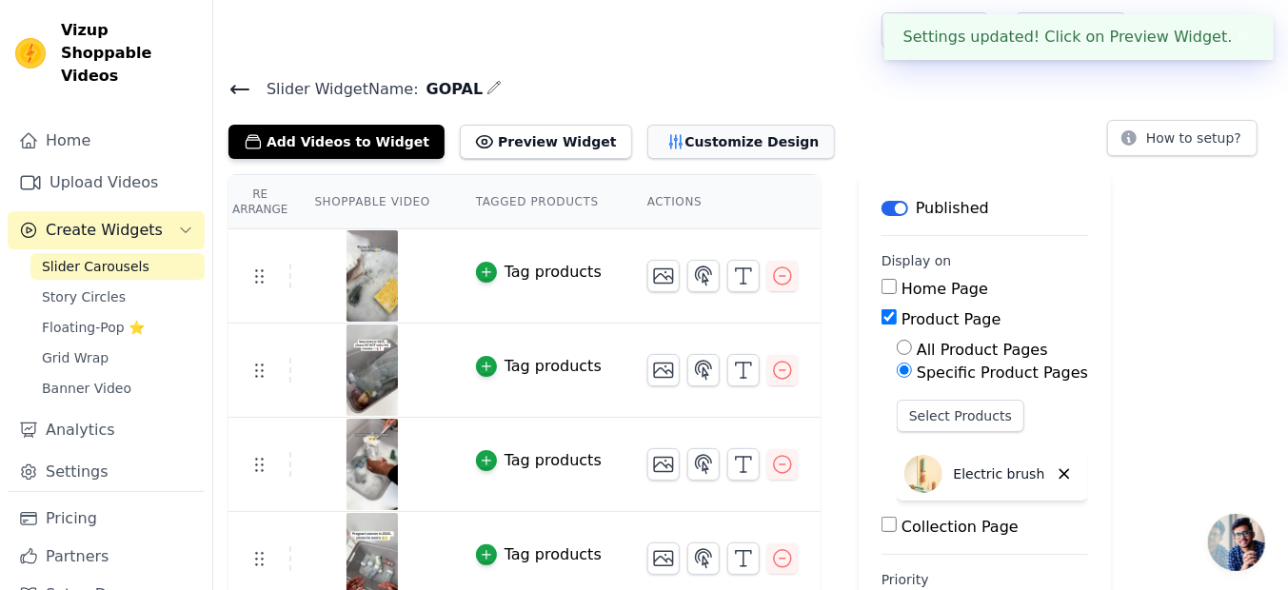
click at [717, 144] on button "Customize Design" at bounding box center [742, 142] width 188 height 34
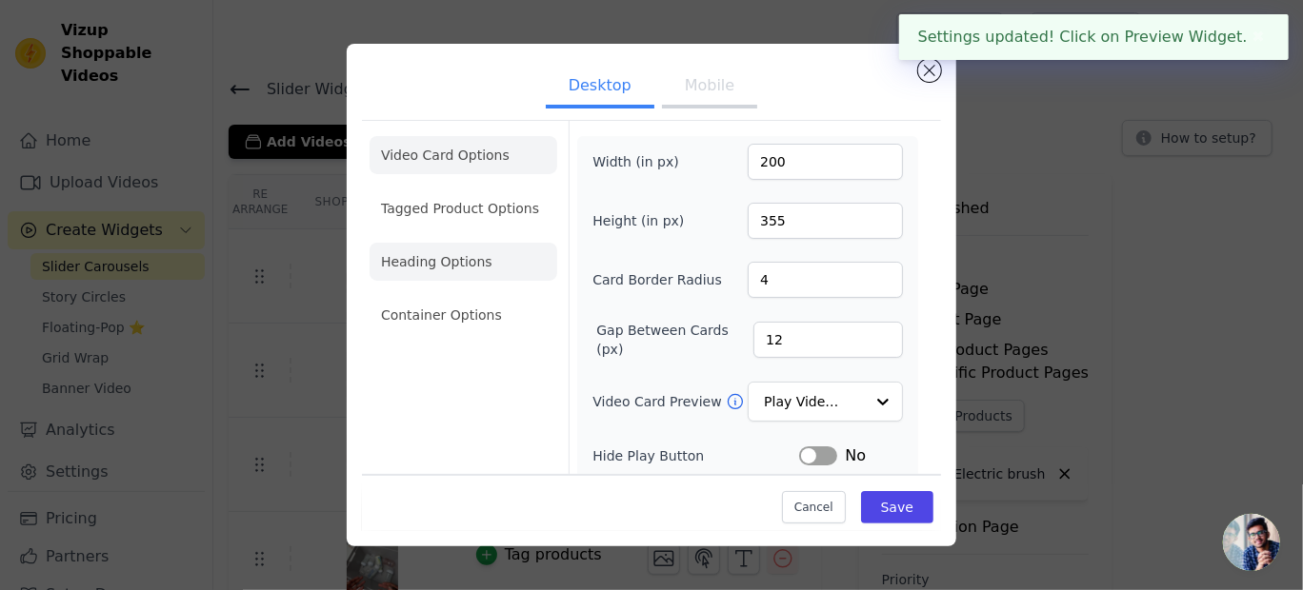
click at [469, 276] on li "Heading Options" at bounding box center [463, 262] width 188 height 38
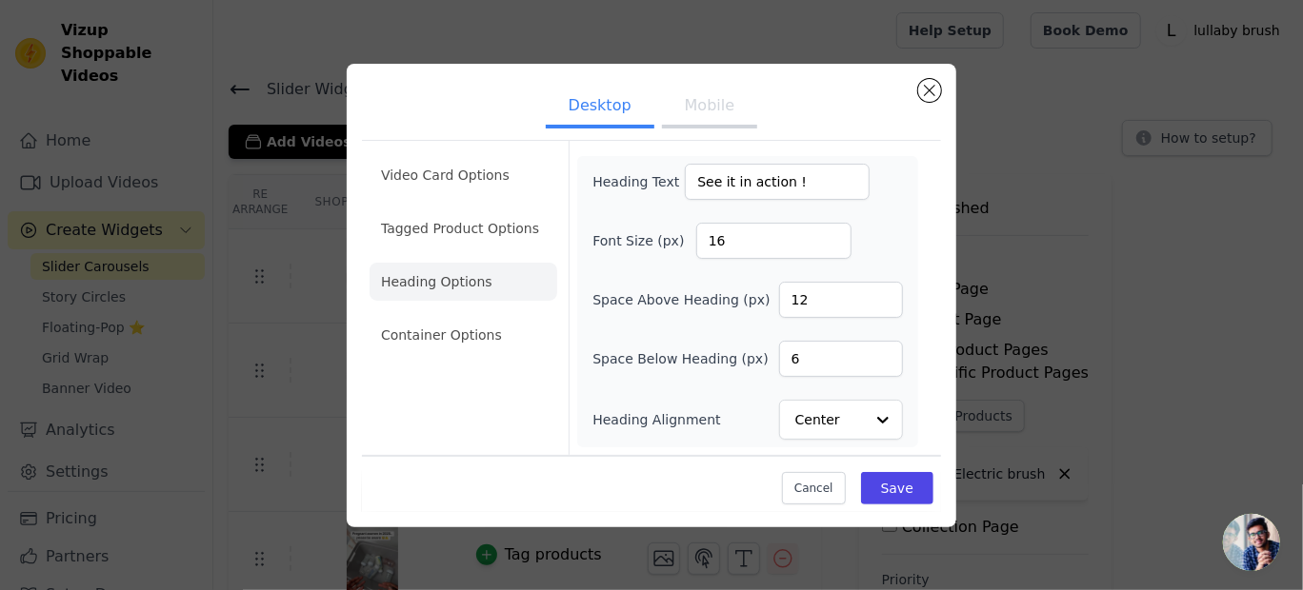
click at [708, 116] on button "Mobile" at bounding box center [709, 108] width 95 height 42
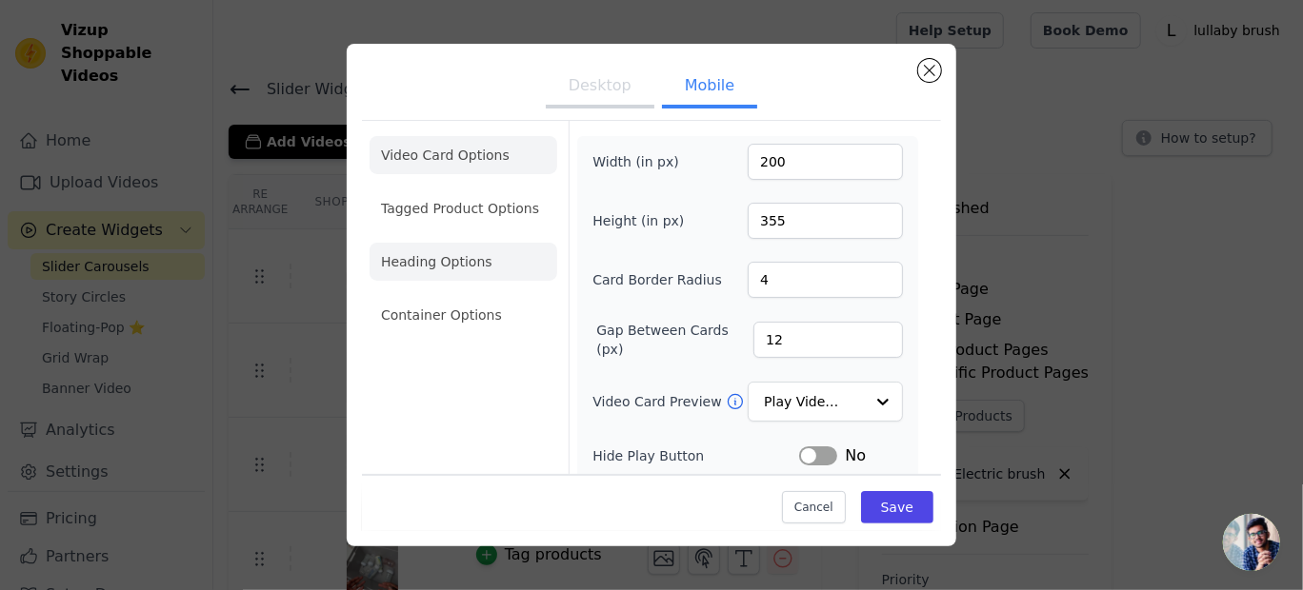
click at [441, 262] on li "Heading Options" at bounding box center [463, 262] width 188 height 38
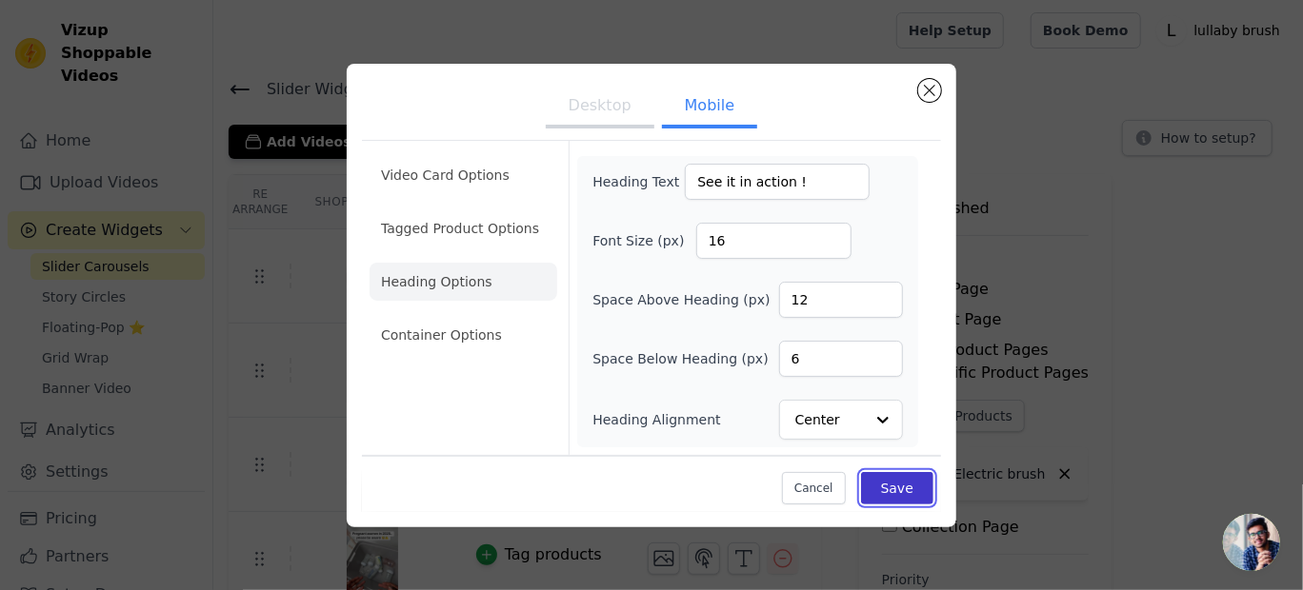
click at [884, 483] on button "Save" at bounding box center [897, 488] width 72 height 32
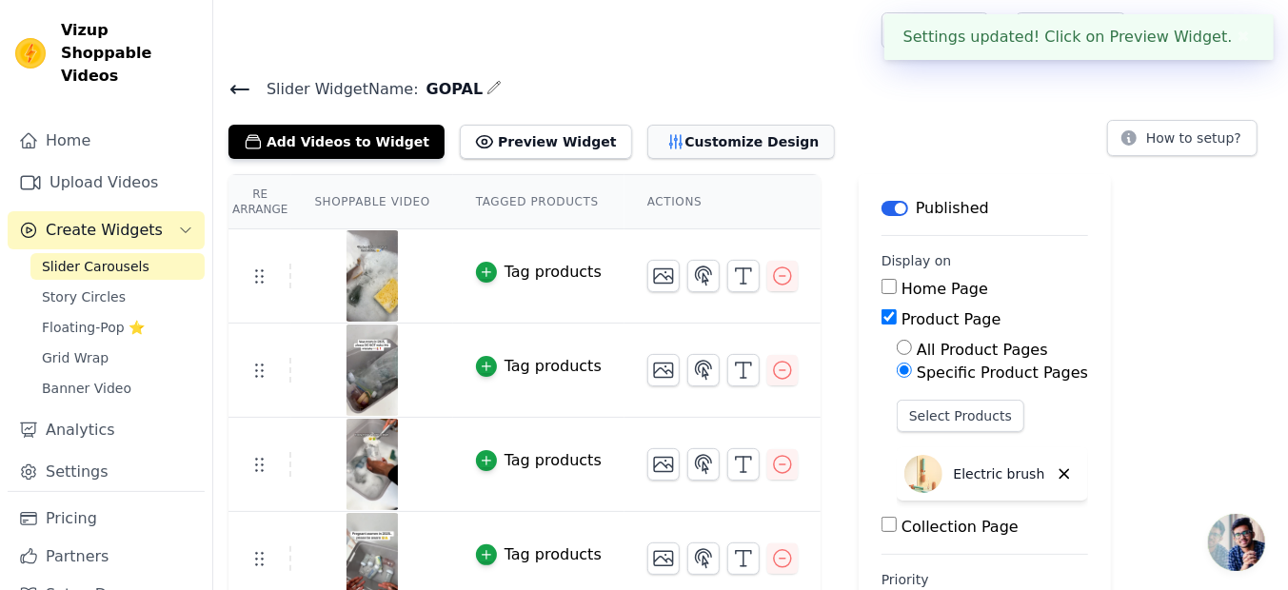
click at [702, 144] on button "Customize Design" at bounding box center [742, 142] width 188 height 34
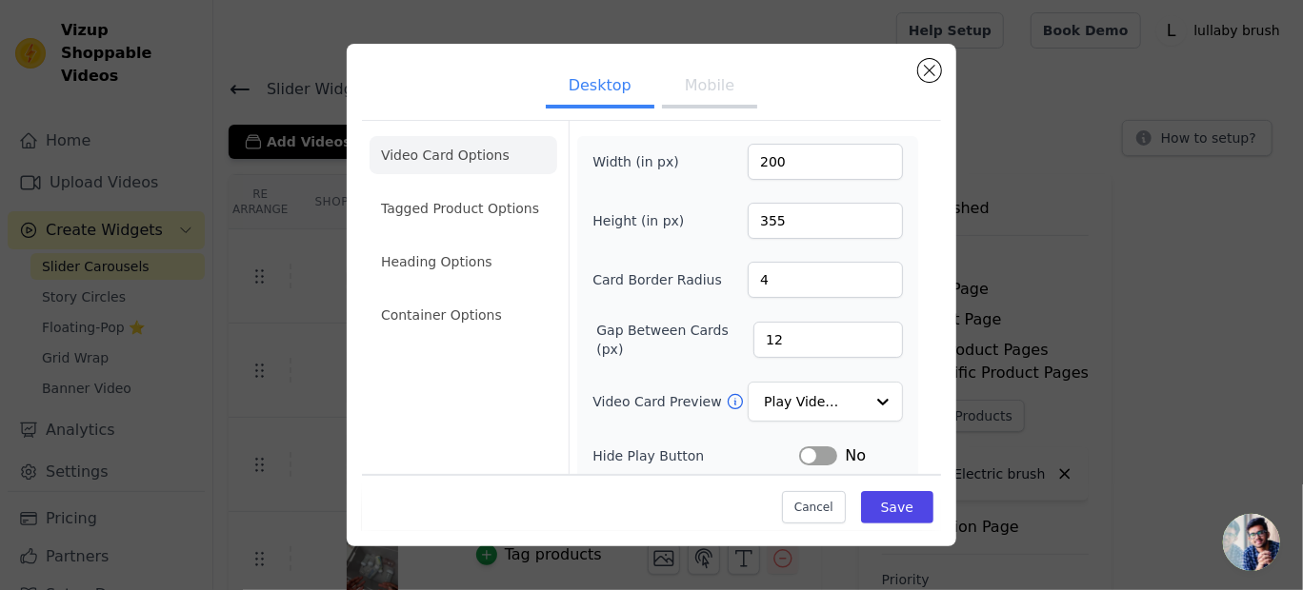
click at [706, 79] on button "Mobile" at bounding box center [709, 88] width 95 height 42
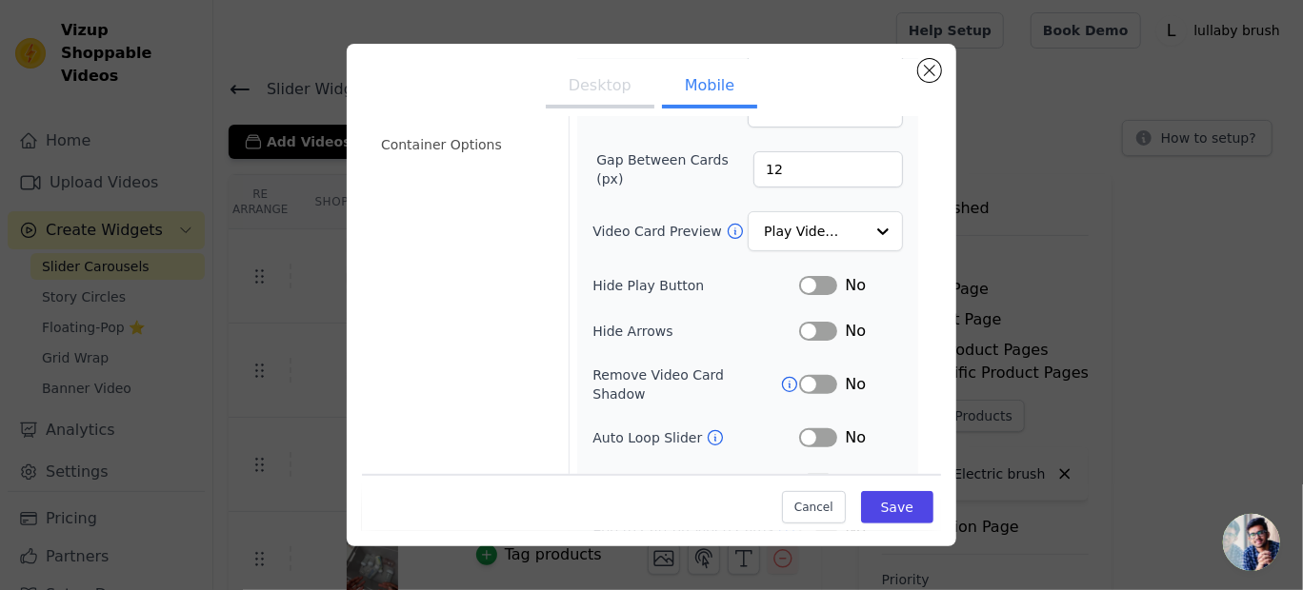
scroll to position [191, 0]
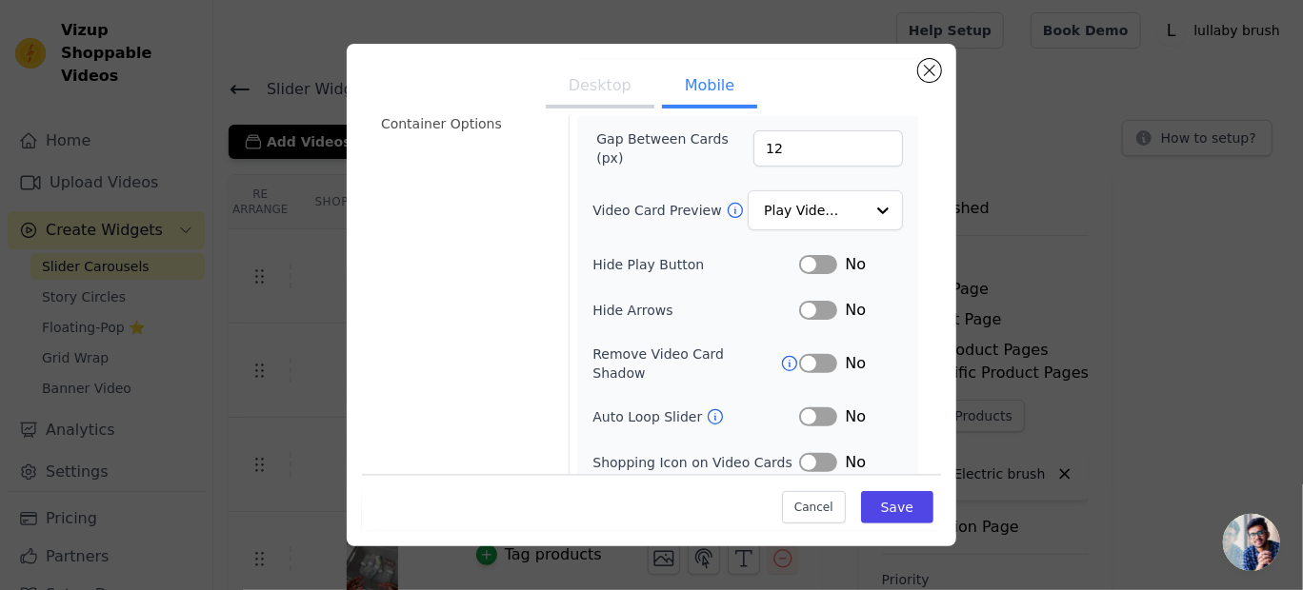
click at [811, 261] on button "Label" at bounding box center [818, 264] width 38 height 19
click at [805, 301] on button "Label" at bounding box center [818, 310] width 38 height 19
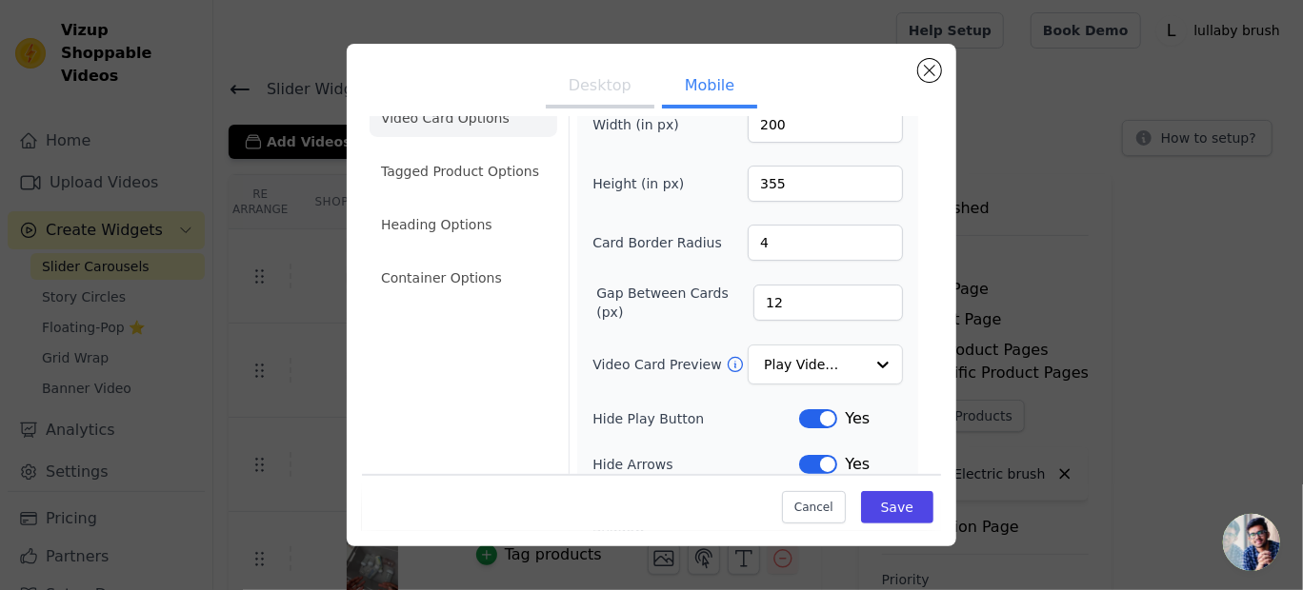
scroll to position [0, 0]
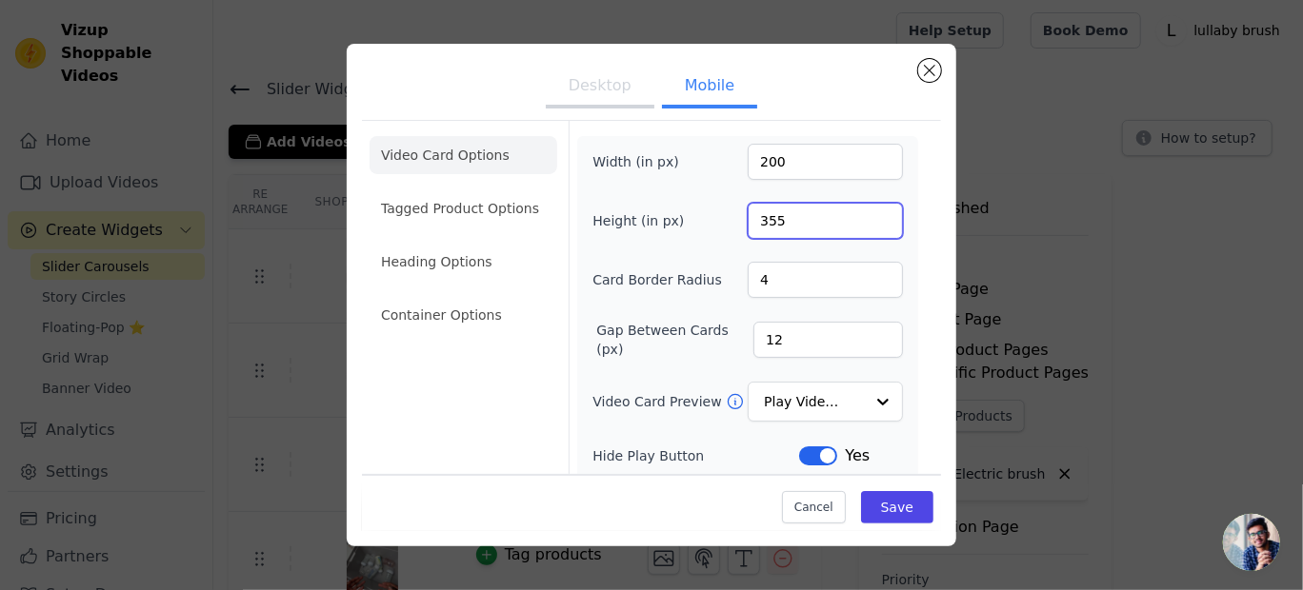
click at [763, 218] on input "355" at bounding box center [825, 221] width 155 height 36
click at [770, 218] on input "355" at bounding box center [825, 221] width 155 height 36
click at [870, 221] on input "354" at bounding box center [825, 221] width 155 height 36
click at [870, 221] on input "353" at bounding box center [825, 221] width 155 height 36
click at [870, 221] on input "352" at bounding box center [825, 221] width 155 height 36
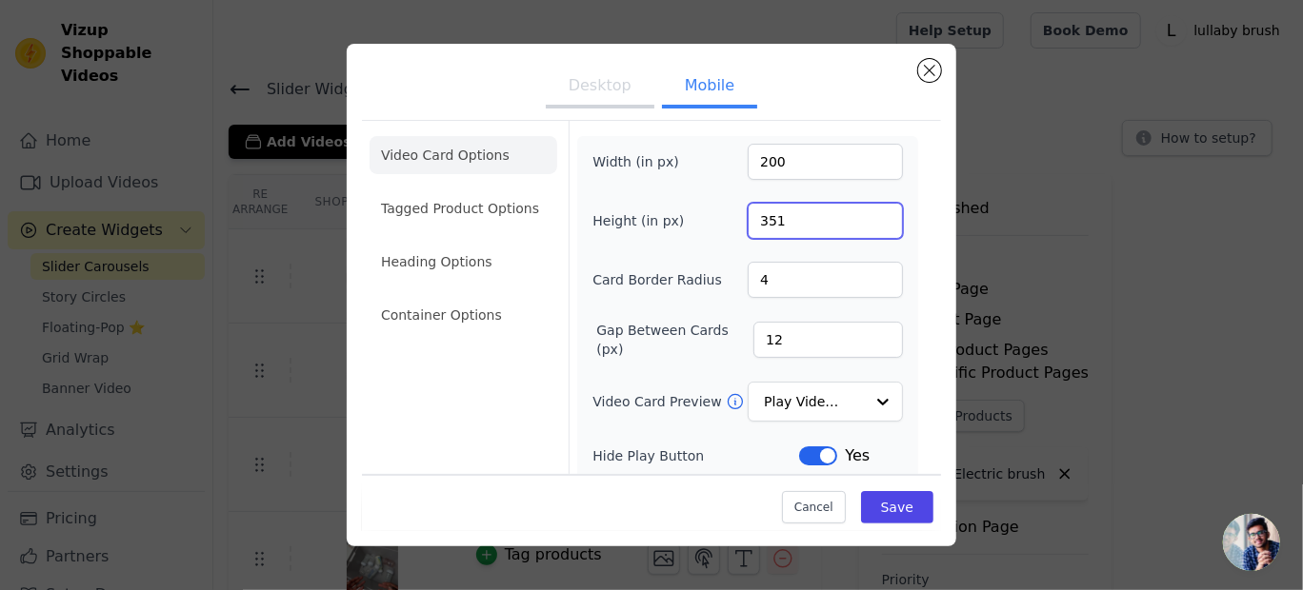
click at [871, 223] on input "351" at bounding box center [825, 221] width 155 height 36
click at [871, 223] on input "350" at bounding box center [825, 221] width 155 height 36
click at [871, 223] on input "349" at bounding box center [825, 221] width 155 height 36
click at [871, 223] on input "348" at bounding box center [825, 221] width 155 height 36
click at [871, 223] on input "347" at bounding box center [825, 221] width 155 height 36
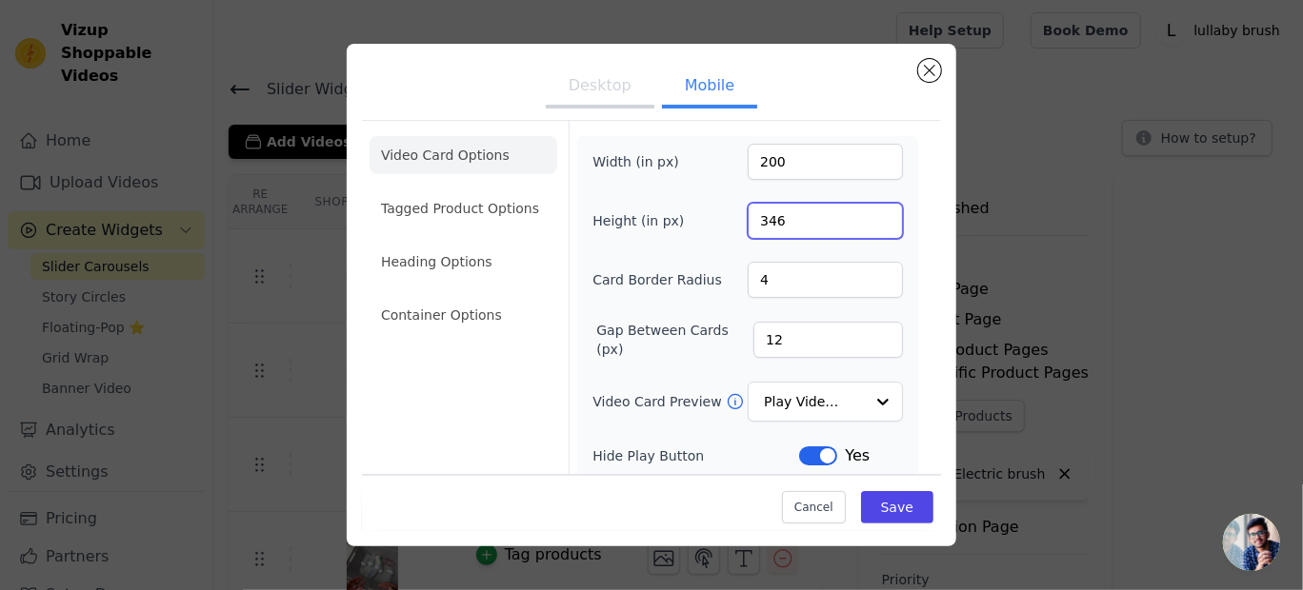
click at [871, 223] on input "346" at bounding box center [825, 221] width 155 height 36
click at [871, 223] on input "345" at bounding box center [825, 221] width 155 height 36
click at [871, 223] on input "344" at bounding box center [825, 221] width 155 height 36
click at [871, 223] on input "343" at bounding box center [825, 221] width 155 height 36
click at [871, 223] on input "342" at bounding box center [825, 221] width 155 height 36
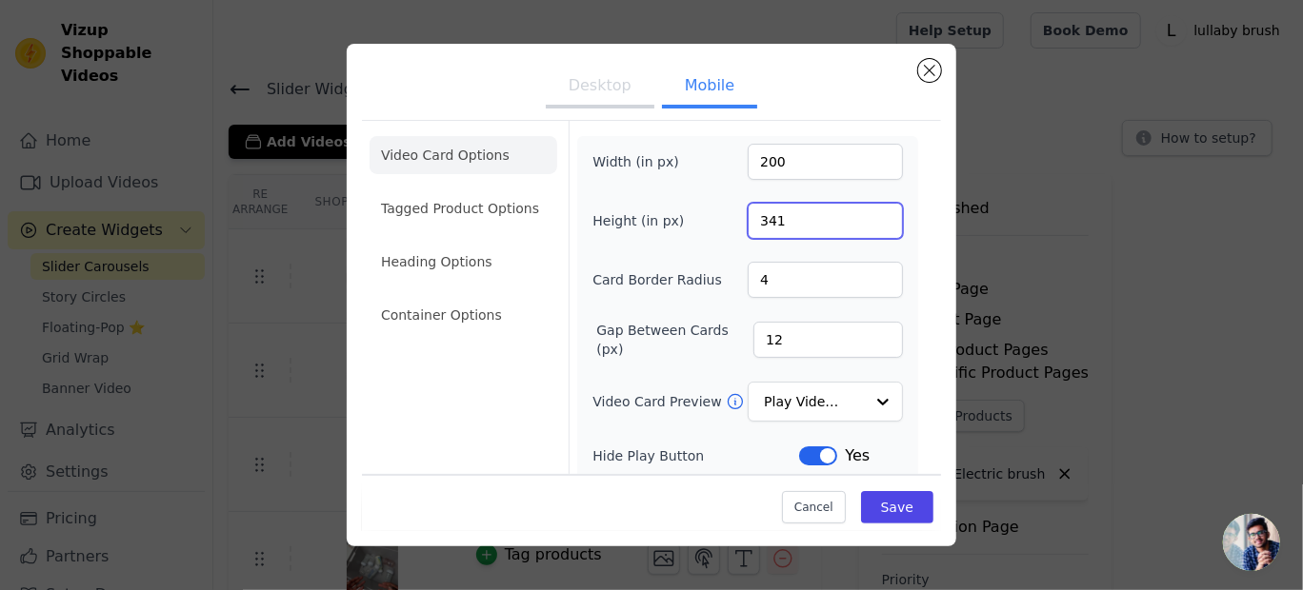
click at [871, 223] on input "341" at bounding box center [825, 221] width 155 height 36
click at [871, 223] on input "340" at bounding box center [825, 221] width 155 height 36
click at [871, 223] on input "339" at bounding box center [825, 221] width 155 height 36
click at [871, 223] on input "338" at bounding box center [825, 221] width 155 height 36
click at [871, 223] on input "337" at bounding box center [825, 221] width 155 height 36
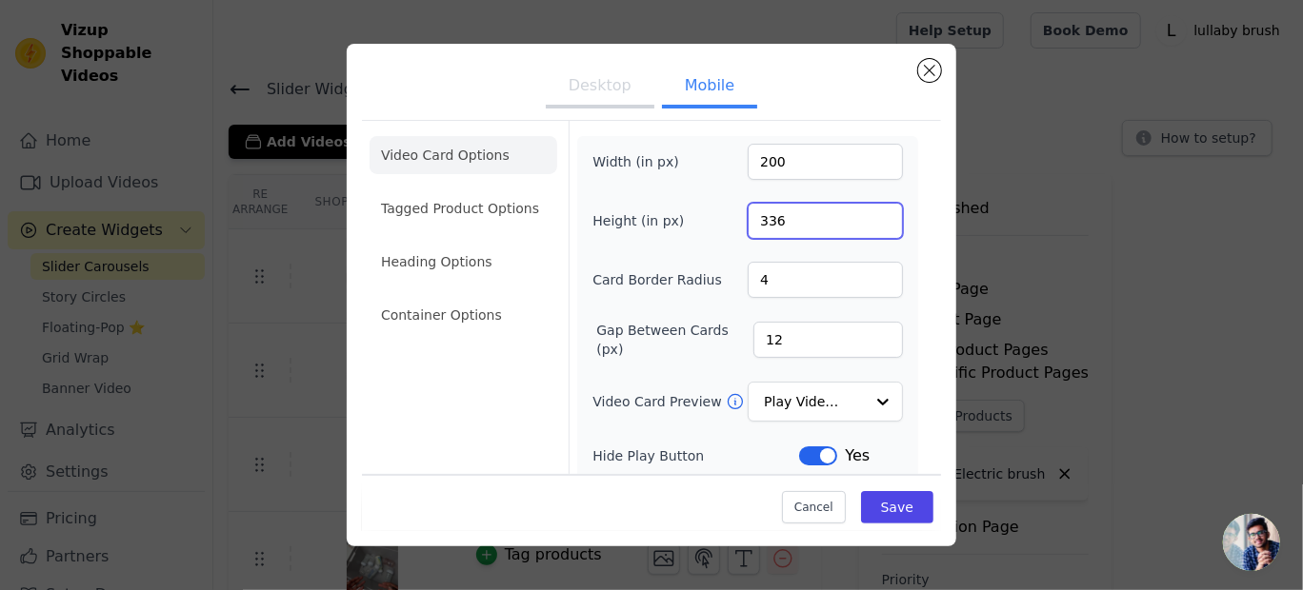
click at [871, 223] on input "336" at bounding box center [825, 221] width 155 height 36
click at [871, 223] on input "335" at bounding box center [825, 221] width 155 height 36
click at [871, 223] on input "334" at bounding box center [825, 221] width 155 height 36
click at [871, 223] on input "333" at bounding box center [825, 221] width 155 height 36
click at [871, 223] on input "331" at bounding box center [825, 221] width 155 height 36
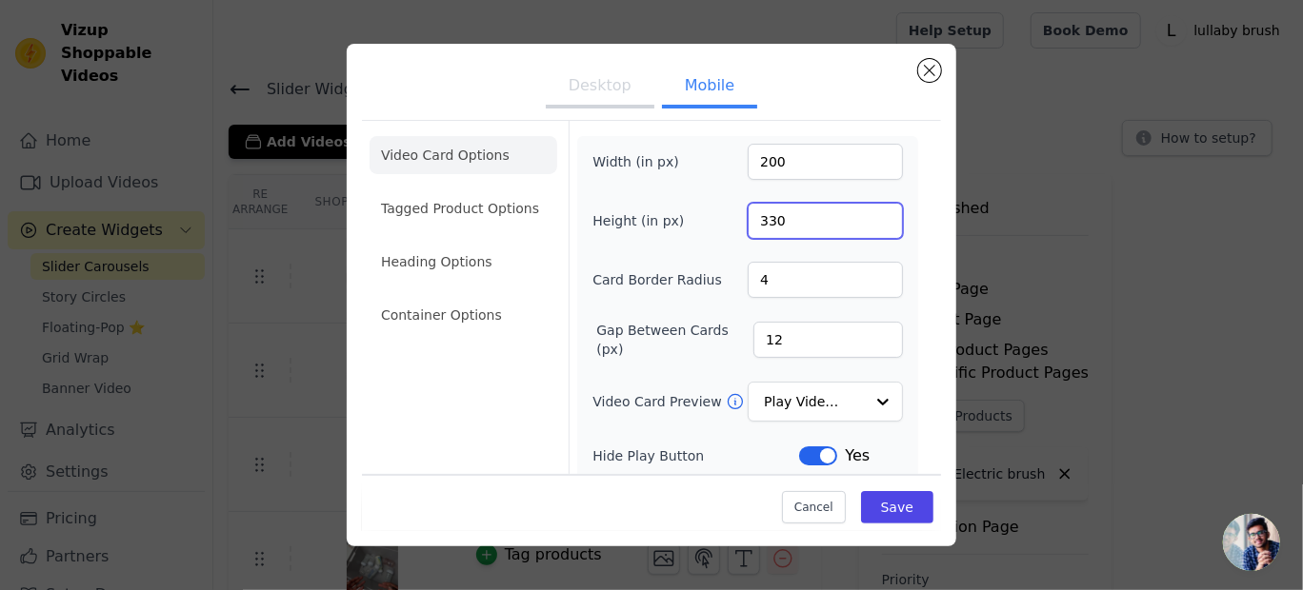
click at [871, 223] on input "330" at bounding box center [825, 221] width 155 height 36
click at [871, 223] on input "329" at bounding box center [825, 221] width 155 height 36
click at [871, 223] on input "328" at bounding box center [825, 221] width 155 height 36
click at [871, 223] on input "327" at bounding box center [825, 221] width 155 height 36
click at [871, 223] on input "326" at bounding box center [825, 221] width 155 height 36
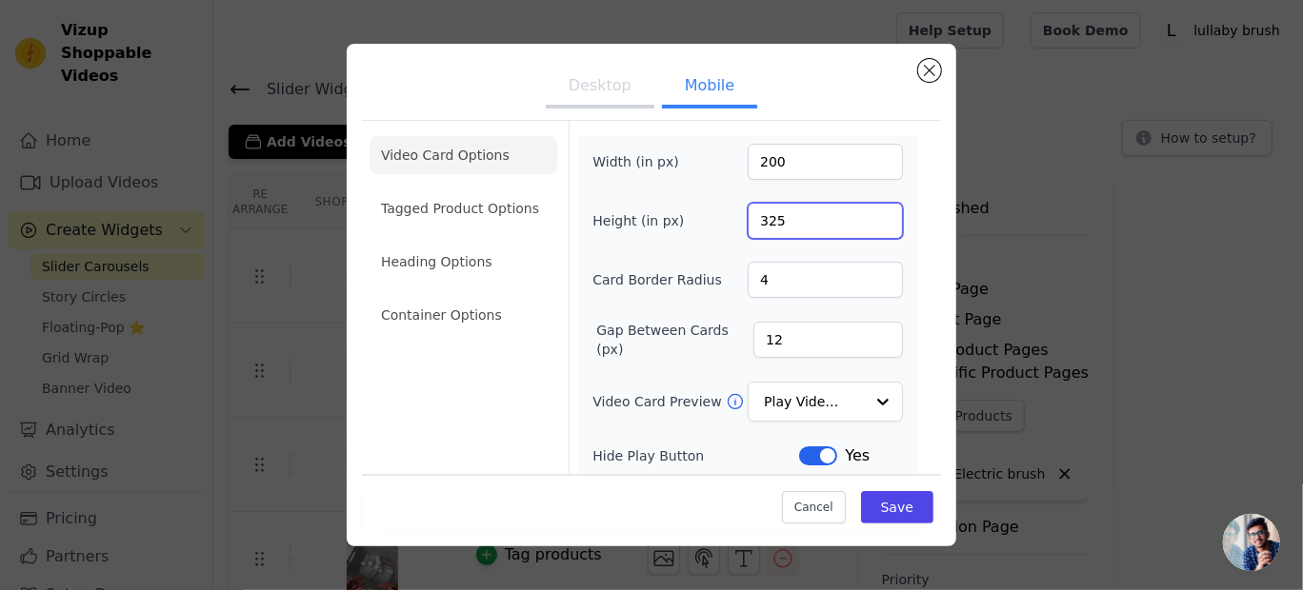
click at [871, 223] on input "325" at bounding box center [825, 221] width 155 height 36
click at [871, 223] on input "324" at bounding box center [825, 221] width 155 height 36
click at [871, 223] on input "323" at bounding box center [825, 221] width 155 height 36
click at [871, 223] on input "322" at bounding box center [825, 221] width 155 height 36
click at [871, 223] on input "321" at bounding box center [825, 221] width 155 height 36
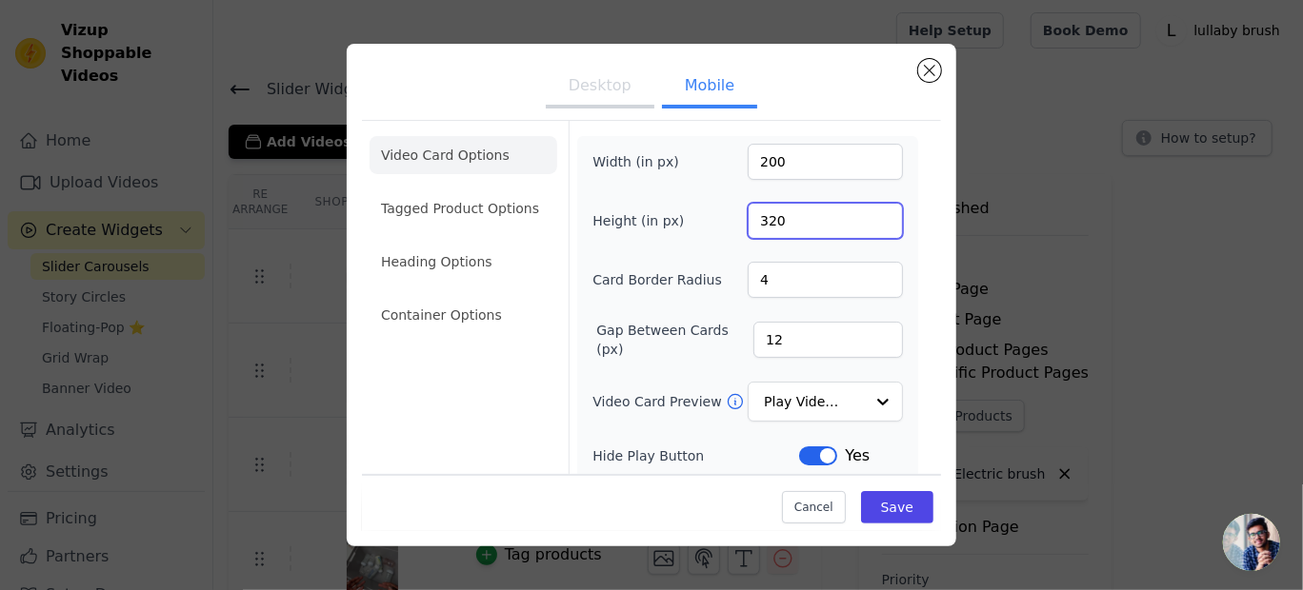
type input "320"
click at [871, 223] on input "320" at bounding box center [825, 221] width 155 height 36
click at [871, 153] on input "201" at bounding box center [825, 162] width 155 height 36
click at [871, 153] on input "202" at bounding box center [825, 162] width 155 height 36
click at [871, 153] on input "203" at bounding box center [825, 162] width 155 height 36
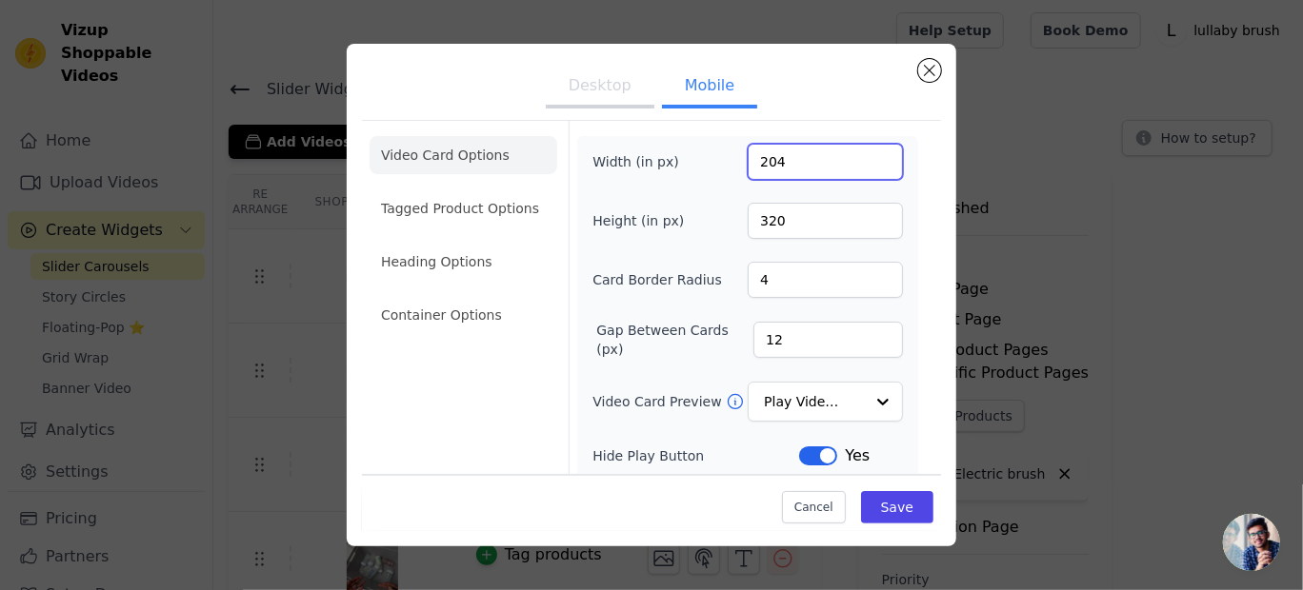
click at [871, 153] on input "204" at bounding box center [825, 162] width 155 height 36
click at [871, 153] on input "205" at bounding box center [825, 162] width 155 height 36
click at [871, 153] on input "206" at bounding box center [825, 162] width 155 height 36
click at [871, 153] on input "207" at bounding box center [825, 162] width 155 height 36
click at [871, 153] on input "208" at bounding box center [825, 162] width 155 height 36
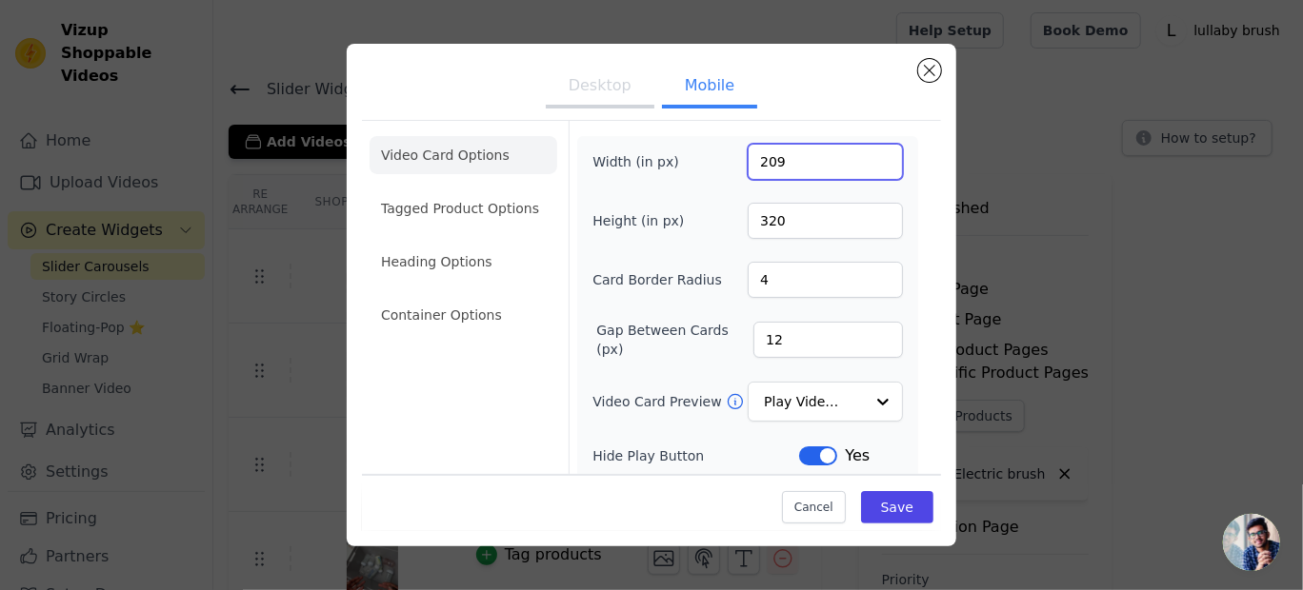
click at [871, 153] on input "209" at bounding box center [825, 162] width 155 height 36
click at [871, 153] on input "210" at bounding box center [825, 162] width 155 height 36
click at [871, 153] on input "211" at bounding box center [825, 162] width 155 height 36
click at [871, 153] on input "212" at bounding box center [825, 162] width 155 height 36
click at [871, 153] on input "213" at bounding box center [825, 162] width 155 height 36
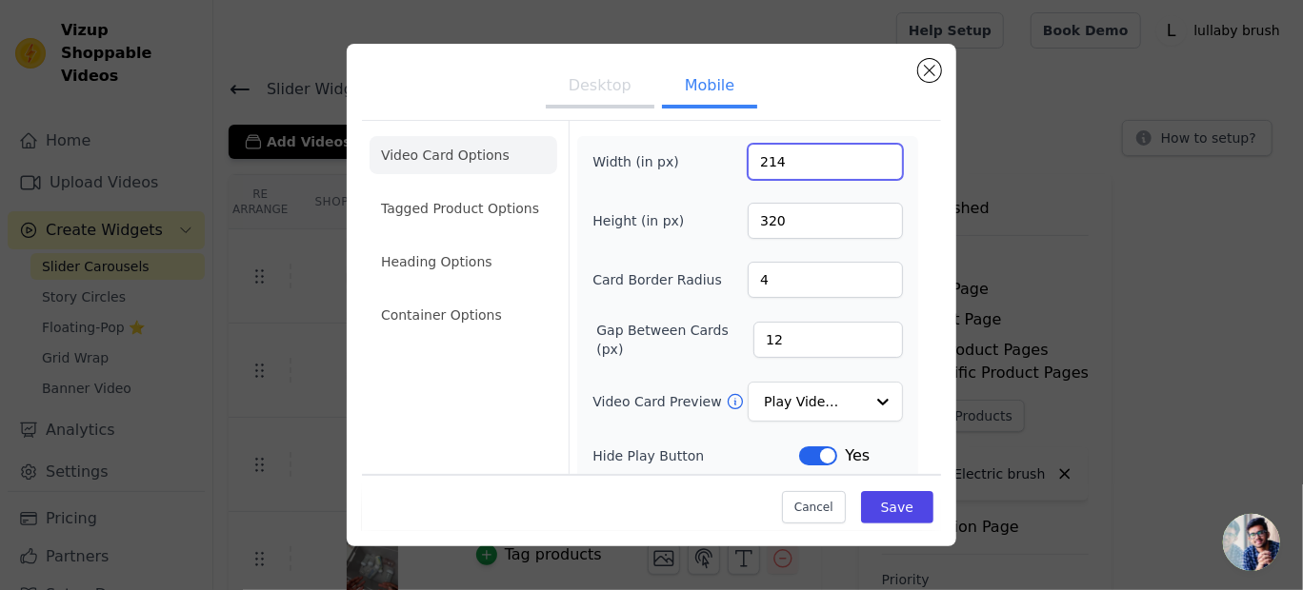
click at [871, 153] on input "214" at bounding box center [825, 162] width 155 height 36
click at [871, 153] on input "215" at bounding box center [825, 162] width 155 height 36
click at [871, 153] on input "216" at bounding box center [825, 162] width 155 height 36
click at [871, 153] on input "217" at bounding box center [825, 162] width 155 height 36
click at [871, 153] on input "218" at bounding box center [825, 162] width 155 height 36
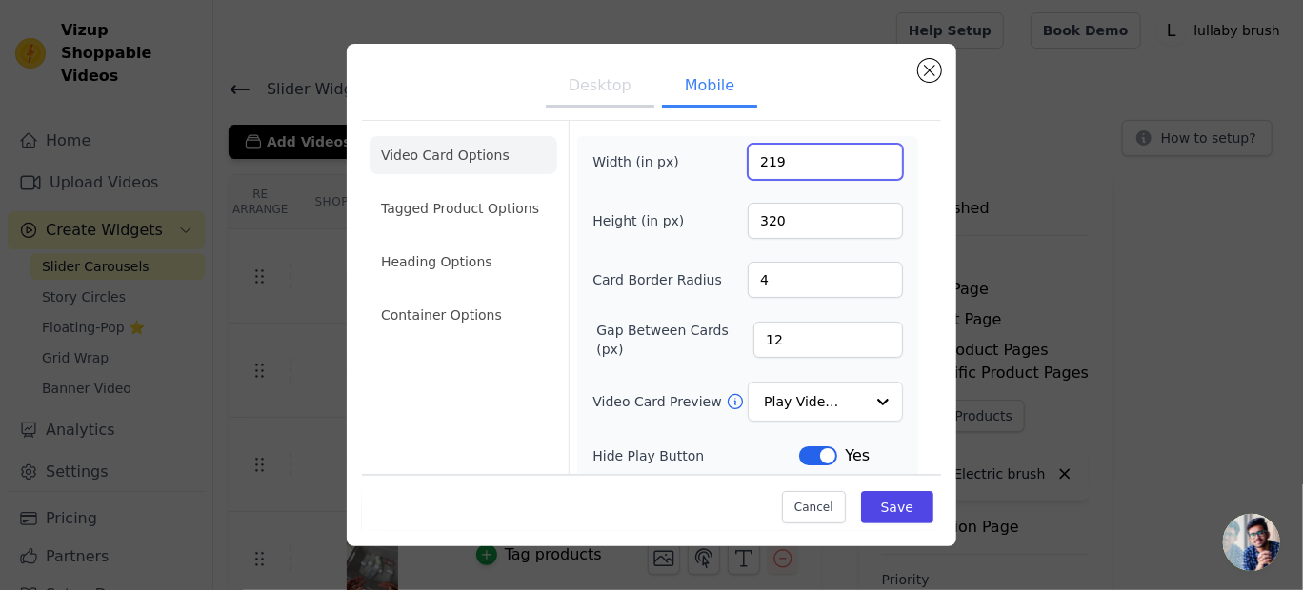
click at [871, 153] on input "219" at bounding box center [825, 162] width 155 height 36
click at [871, 153] on input "220" at bounding box center [825, 162] width 155 height 36
click at [871, 153] on input "221" at bounding box center [825, 162] width 155 height 36
click at [871, 153] on input "222" at bounding box center [825, 162] width 155 height 36
click at [871, 153] on input "223" at bounding box center [825, 162] width 155 height 36
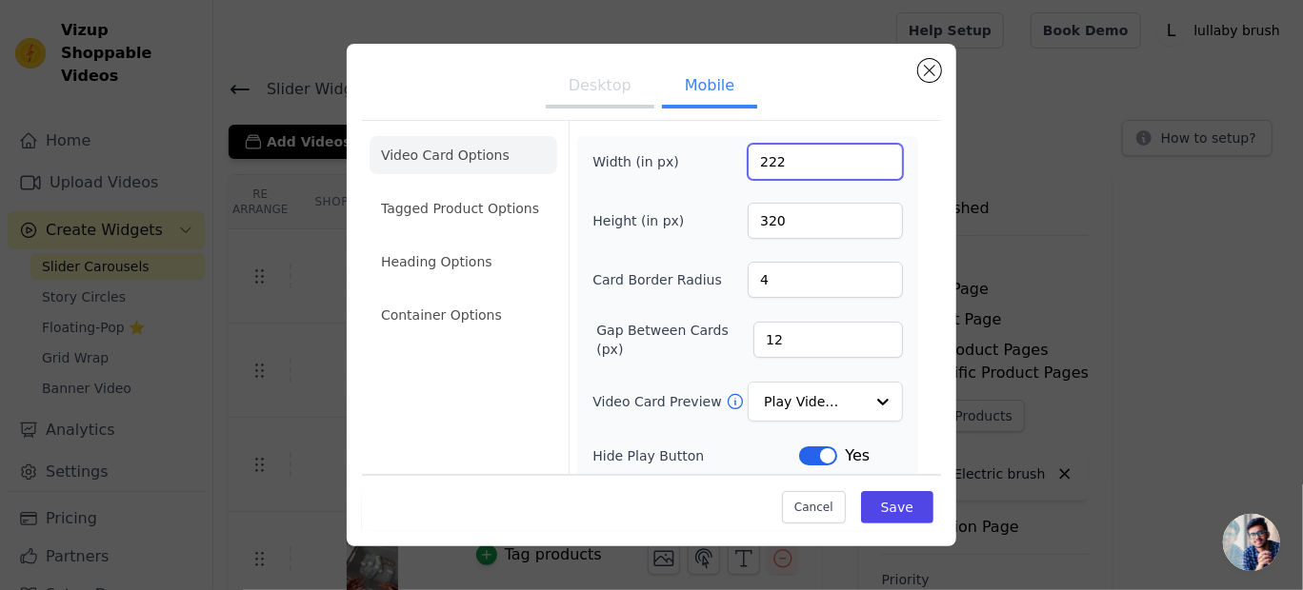
type input "222"
click at [871, 164] on input "222" at bounding box center [825, 162] width 155 height 36
click at [884, 496] on button "Save" at bounding box center [897, 507] width 72 height 32
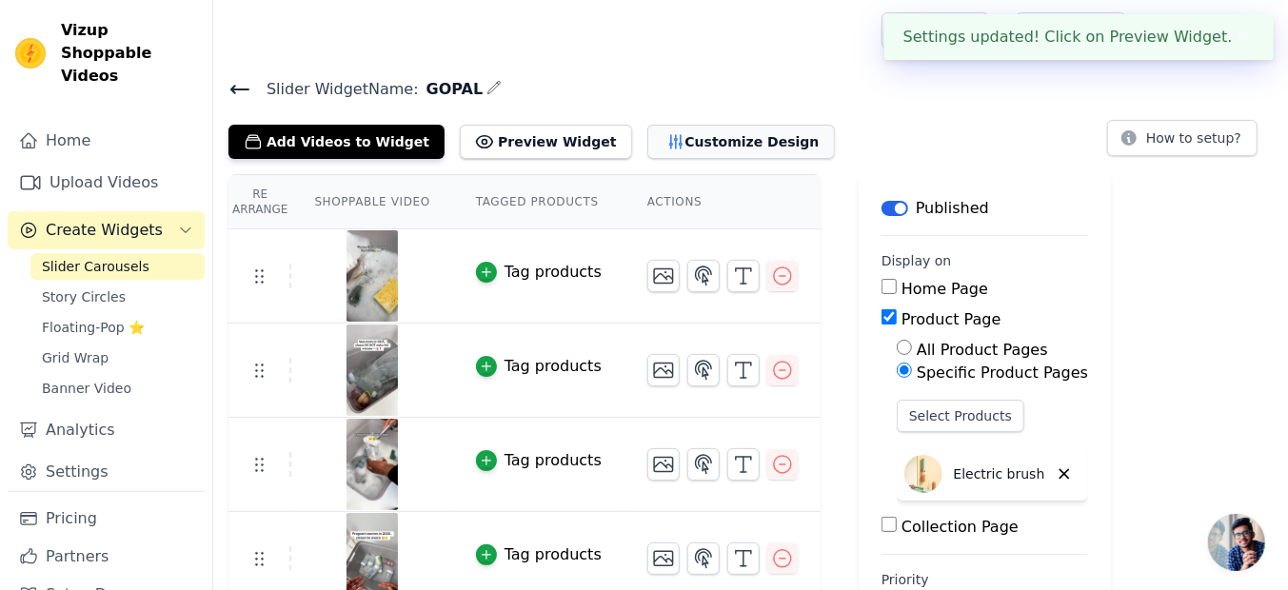
click at [715, 134] on button "Customize Design" at bounding box center [742, 142] width 188 height 34
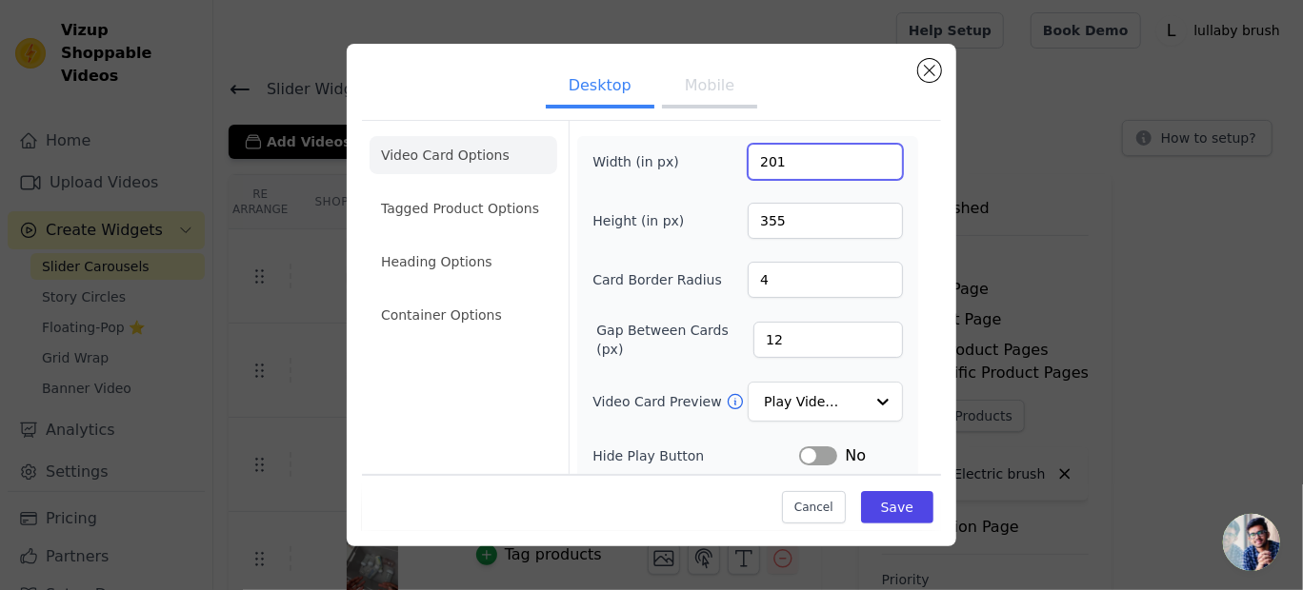
click at [866, 150] on input "201" at bounding box center [825, 162] width 155 height 36
click at [866, 150] on input "202" at bounding box center [825, 162] width 155 height 36
click at [866, 150] on input "203" at bounding box center [825, 162] width 155 height 36
click at [866, 150] on input "204" at bounding box center [825, 162] width 155 height 36
click at [866, 150] on input "205" at bounding box center [825, 162] width 155 height 36
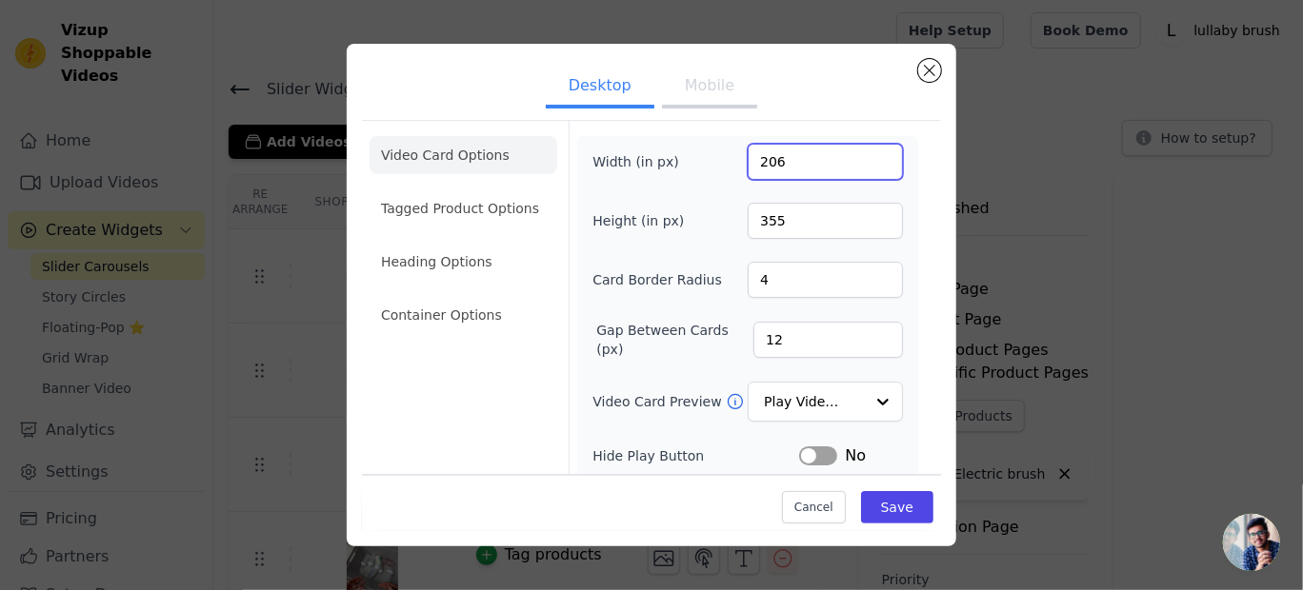
click at [866, 150] on input "206" at bounding box center [825, 162] width 155 height 36
click at [866, 150] on input "207" at bounding box center [825, 162] width 155 height 36
click at [866, 150] on input "208" at bounding box center [825, 162] width 155 height 36
click at [866, 150] on input "209" at bounding box center [825, 162] width 155 height 36
click at [866, 150] on input "210" at bounding box center [825, 162] width 155 height 36
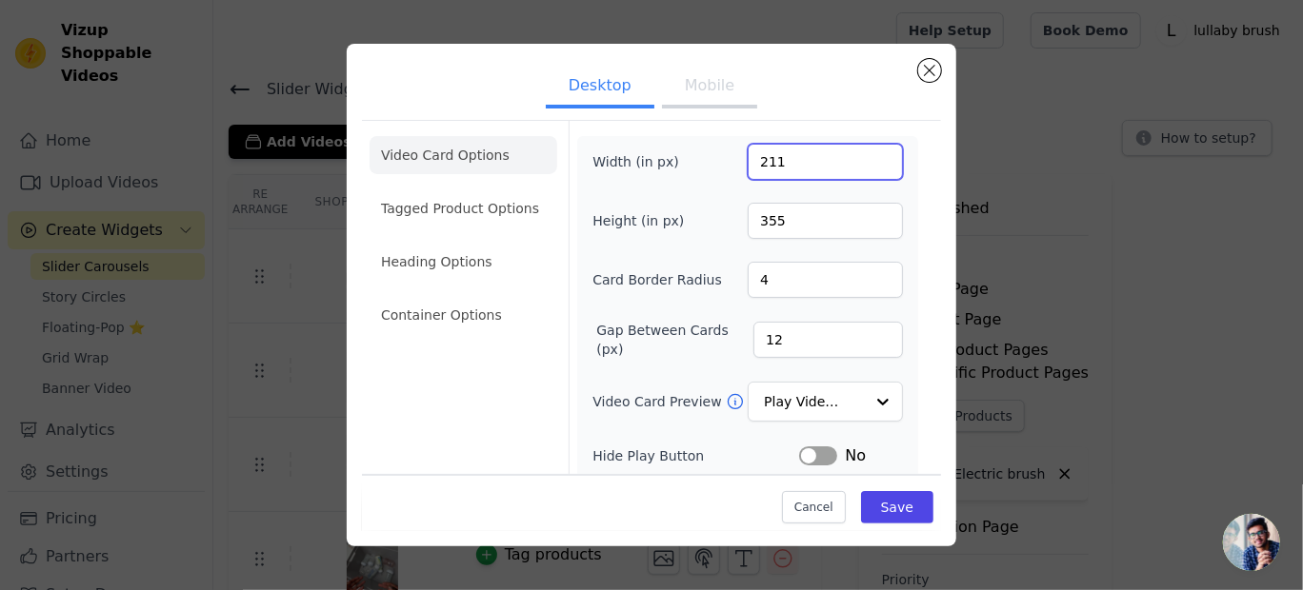
click at [866, 150] on input "211" at bounding box center [825, 162] width 155 height 36
click at [866, 150] on input "212" at bounding box center [825, 162] width 155 height 36
click at [866, 150] on input "213" at bounding box center [825, 162] width 155 height 36
click at [866, 150] on input "214" at bounding box center [825, 162] width 155 height 36
click at [866, 150] on input "215" at bounding box center [825, 162] width 155 height 36
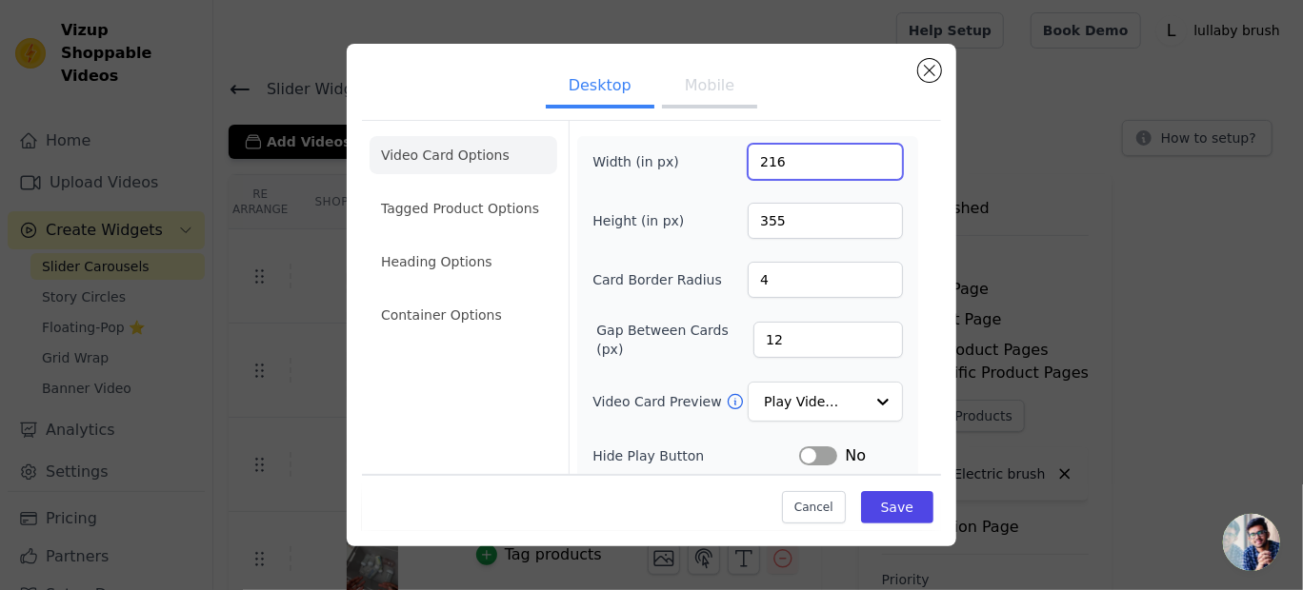
click at [866, 150] on input "216" at bounding box center [825, 162] width 155 height 36
click at [866, 150] on input "217" at bounding box center [825, 162] width 155 height 36
click at [866, 150] on input "218" at bounding box center [825, 162] width 155 height 36
click at [866, 150] on input "219" at bounding box center [825, 162] width 155 height 36
click at [866, 150] on input "220" at bounding box center [825, 162] width 155 height 36
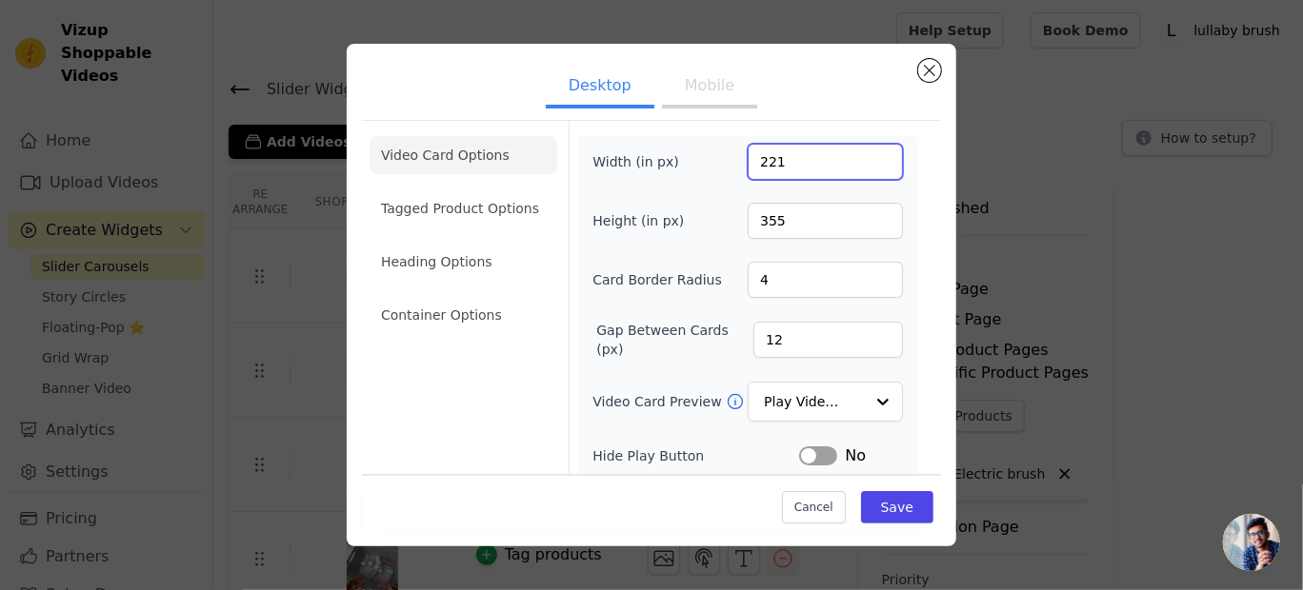
click at [866, 150] on input "221" at bounding box center [825, 162] width 155 height 36
click at [866, 150] on input "222" at bounding box center [825, 162] width 155 height 36
type input "223"
click at [866, 150] on input "223" at bounding box center [825, 162] width 155 height 36
click at [871, 219] on input "354" at bounding box center [825, 221] width 155 height 36
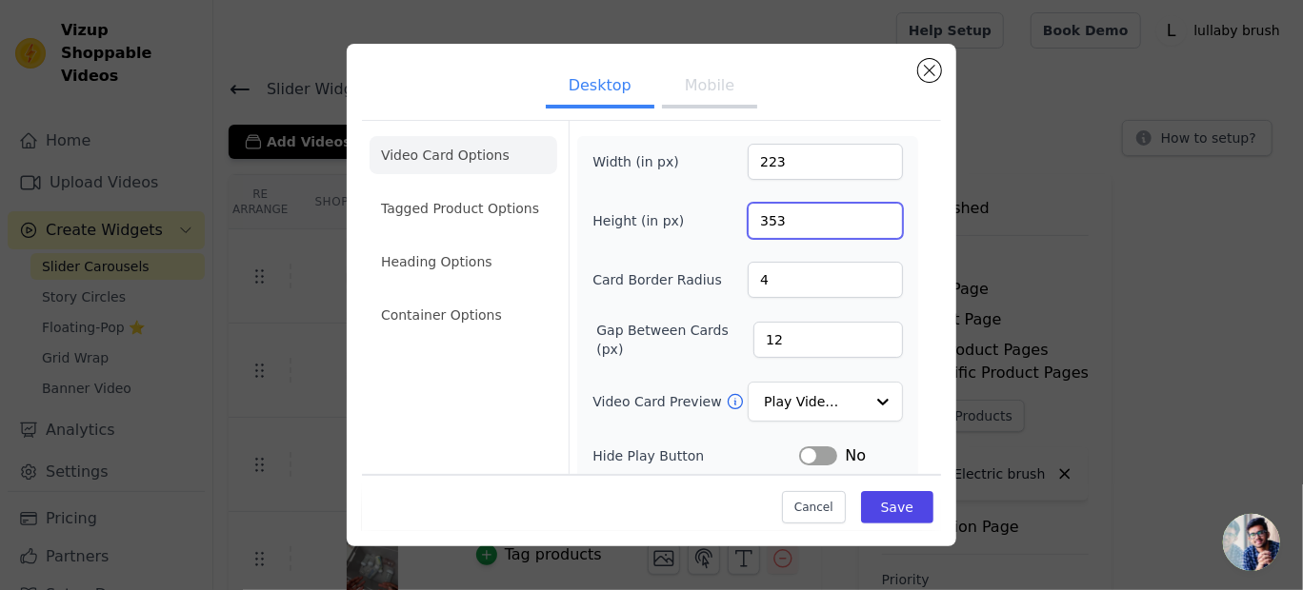
click at [871, 219] on input "353" at bounding box center [825, 221] width 155 height 36
click at [871, 219] on input "352" at bounding box center [825, 221] width 155 height 36
click at [871, 219] on input "351" at bounding box center [825, 221] width 155 height 36
click at [871, 219] on input "350" at bounding box center [825, 221] width 155 height 36
click at [871, 219] on input "349" at bounding box center [825, 221] width 155 height 36
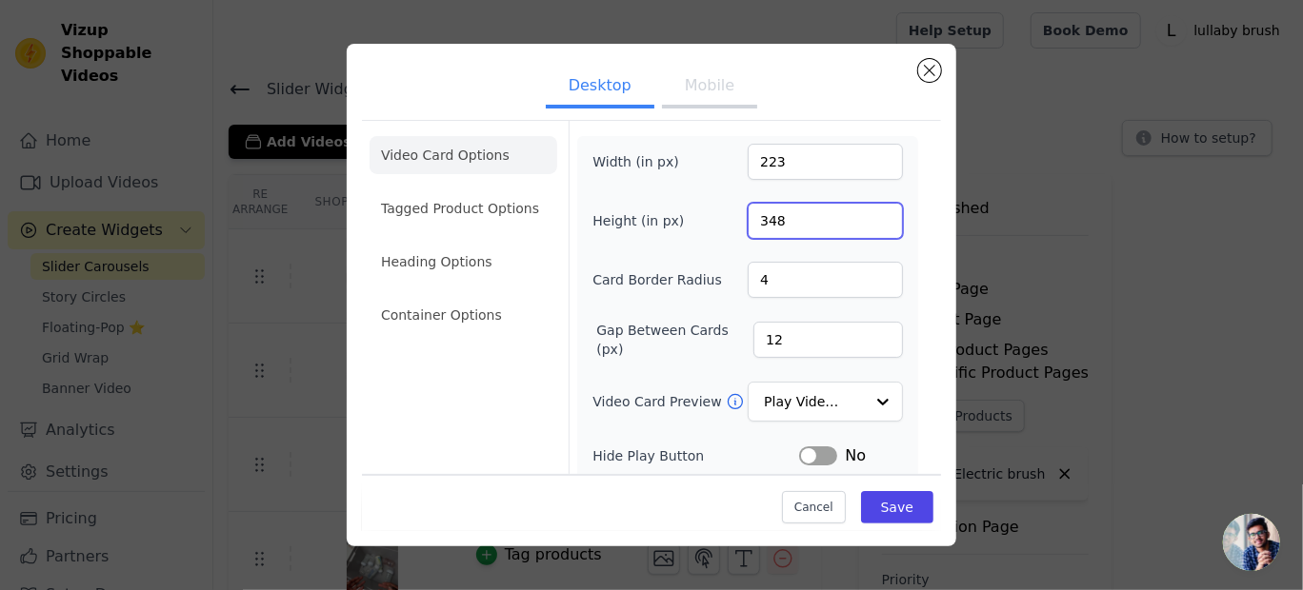
click at [871, 219] on input "348" at bounding box center [825, 221] width 155 height 36
click at [871, 219] on input "347" at bounding box center [825, 221] width 155 height 36
click at [871, 219] on input "346" at bounding box center [825, 221] width 155 height 36
click at [871, 219] on input "345" at bounding box center [825, 221] width 155 height 36
click at [871, 219] on input "344" at bounding box center [825, 221] width 155 height 36
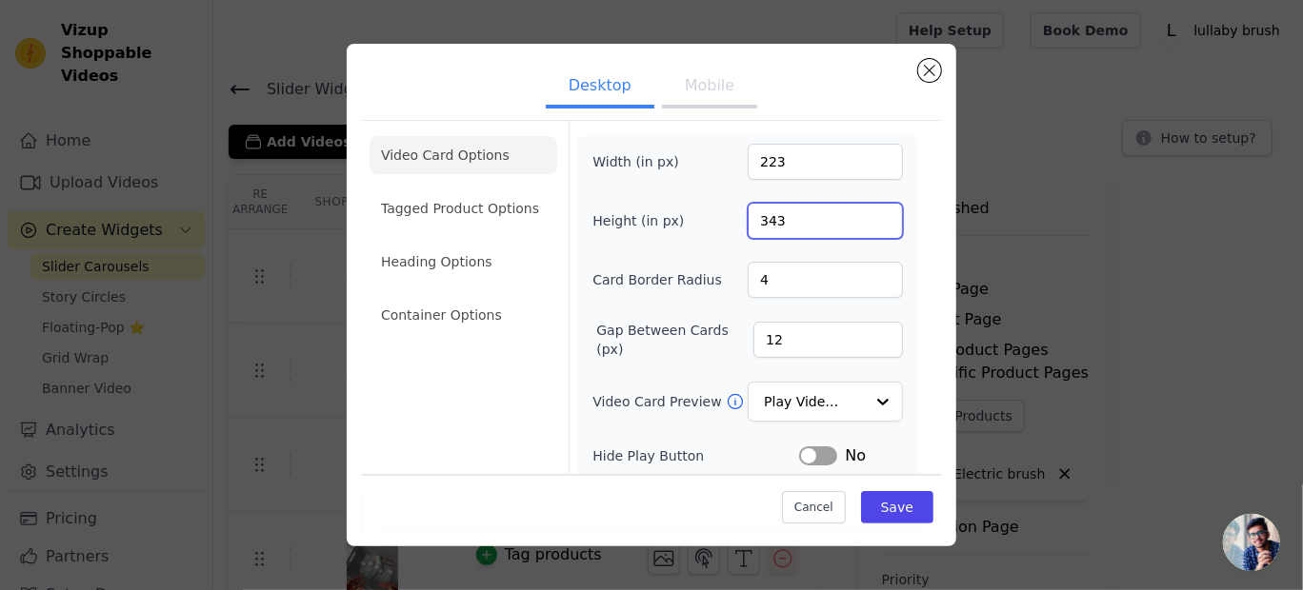
click at [871, 219] on input "343" at bounding box center [825, 221] width 155 height 36
click at [871, 219] on input "342" at bounding box center [825, 221] width 155 height 36
click at [871, 219] on input "341" at bounding box center [825, 221] width 155 height 36
click at [871, 219] on input "340" at bounding box center [825, 221] width 155 height 36
click at [871, 219] on input "339" at bounding box center [825, 221] width 155 height 36
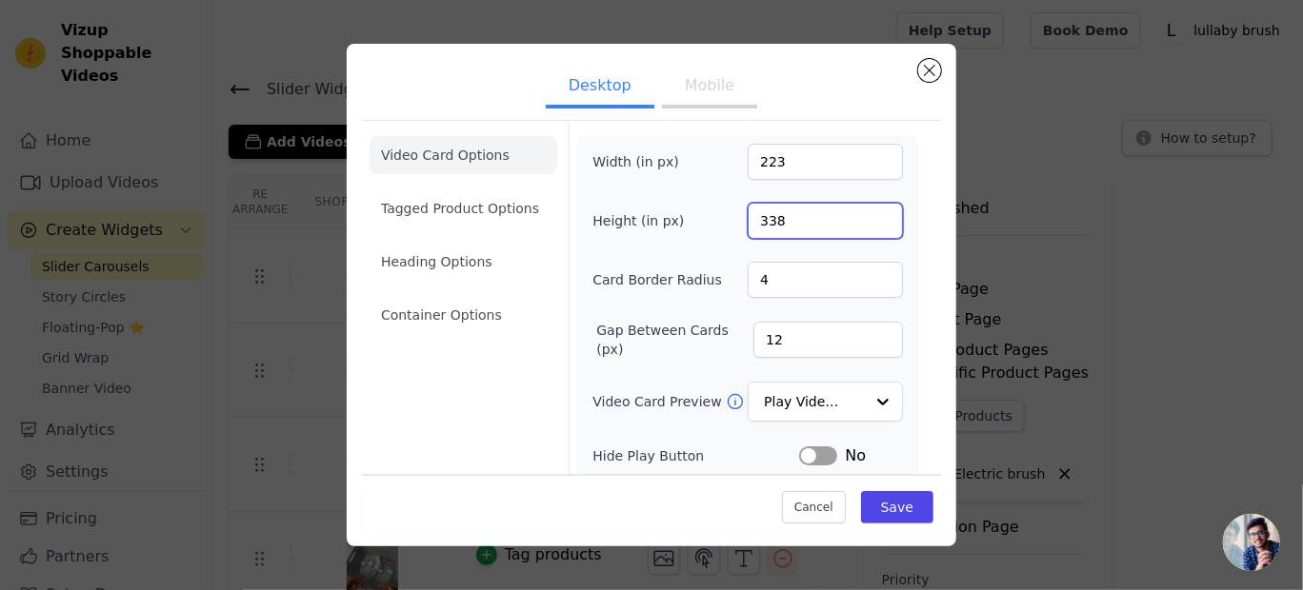
click at [871, 219] on input "338" at bounding box center [825, 221] width 155 height 36
click at [871, 219] on input "337" at bounding box center [825, 221] width 155 height 36
click at [871, 219] on input "336" at bounding box center [825, 221] width 155 height 36
click at [871, 219] on input "335" at bounding box center [825, 221] width 155 height 36
click at [871, 219] on input "334" at bounding box center [825, 221] width 155 height 36
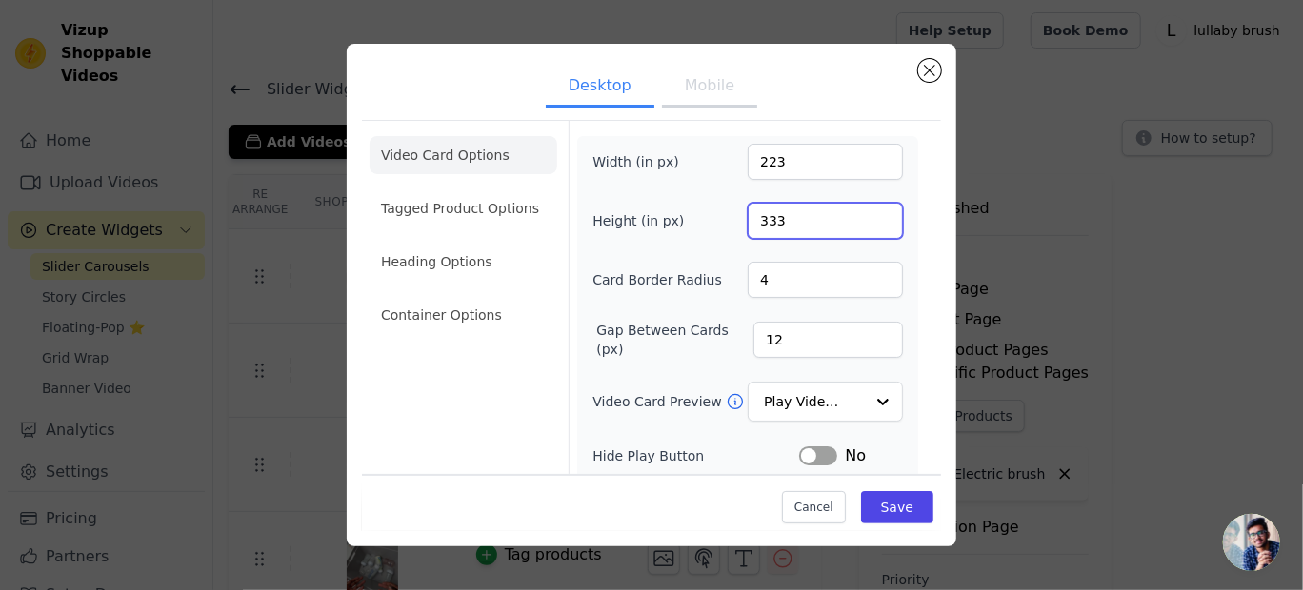
click at [871, 219] on input "333" at bounding box center [825, 221] width 155 height 36
click at [871, 219] on input "332" at bounding box center [825, 221] width 155 height 36
click at [871, 219] on input "331" at bounding box center [825, 221] width 155 height 36
click at [871, 219] on input "330" at bounding box center [825, 221] width 155 height 36
click at [871, 219] on input "329" at bounding box center [825, 221] width 155 height 36
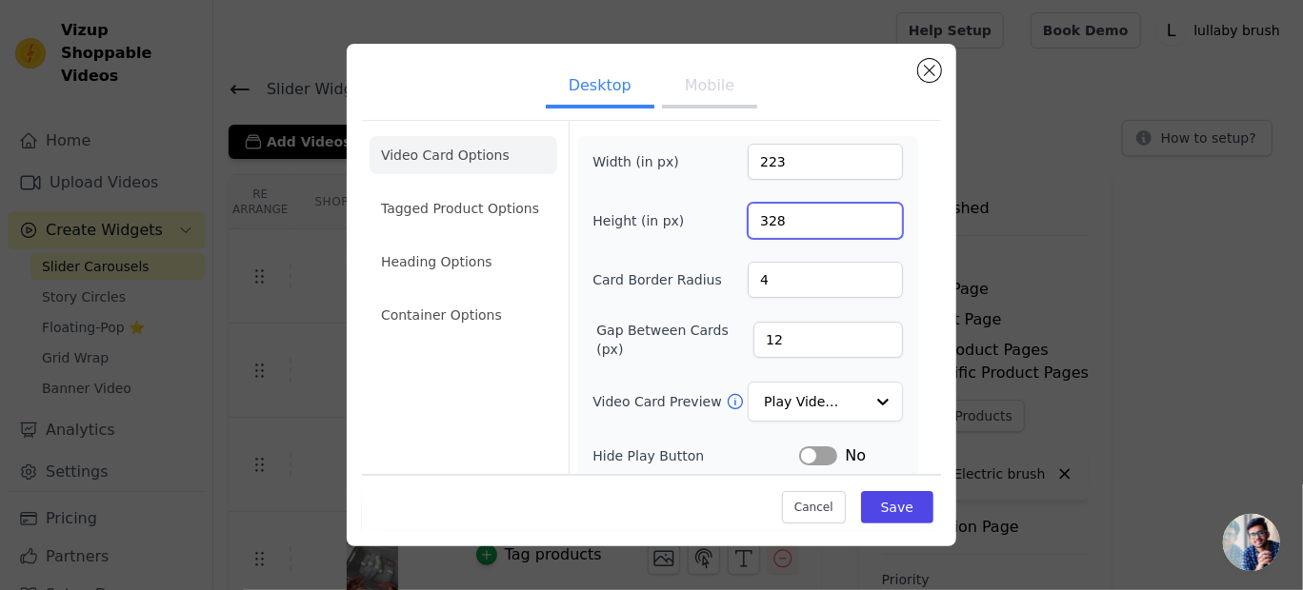
click at [871, 219] on input "328" at bounding box center [825, 221] width 155 height 36
click at [871, 219] on input "327" at bounding box center [825, 221] width 155 height 36
click at [871, 219] on input "326" at bounding box center [825, 221] width 155 height 36
click at [871, 219] on input "325" at bounding box center [825, 221] width 155 height 36
click at [871, 219] on input "324" at bounding box center [825, 221] width 155 height 36
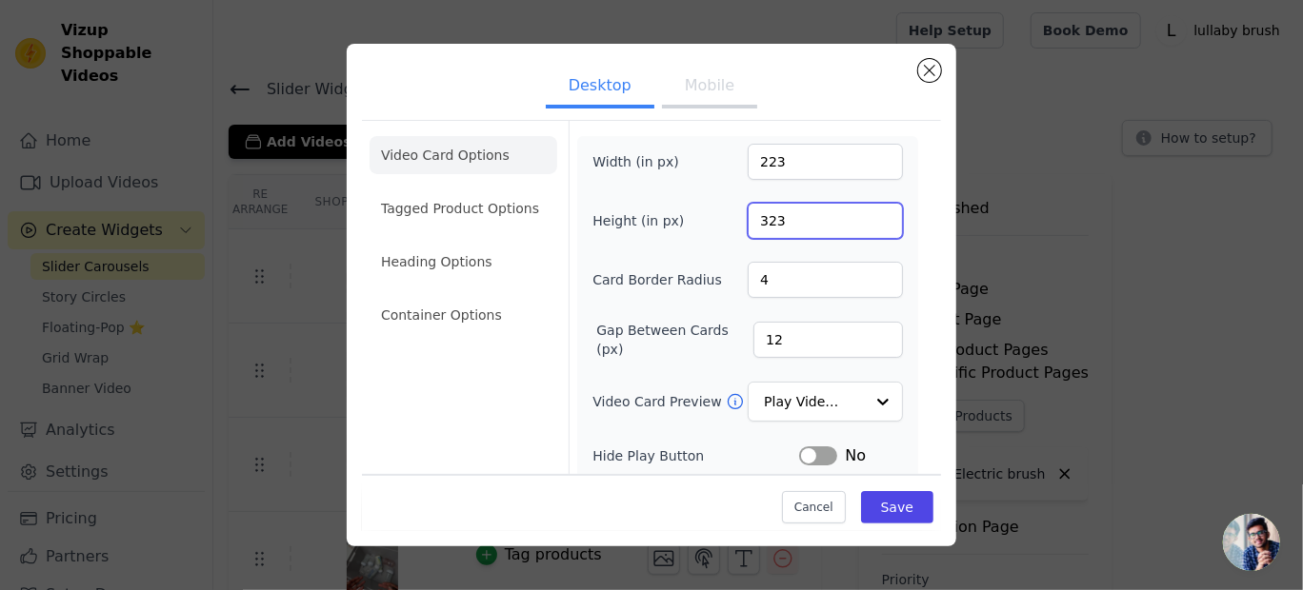
click at [871, 219] on input "323" at bounding box center [825, 221] width 155 height 36
click at [871, 219] on input "322" at bounding box center [825, 221] width 155 height 36
click at [871, 219] on input "321" at bounding box center [825, 221] width 155 height 36
type input "320"
click at [871, 219] on input "320" at bounding box center [825, 221] width 155 height 36
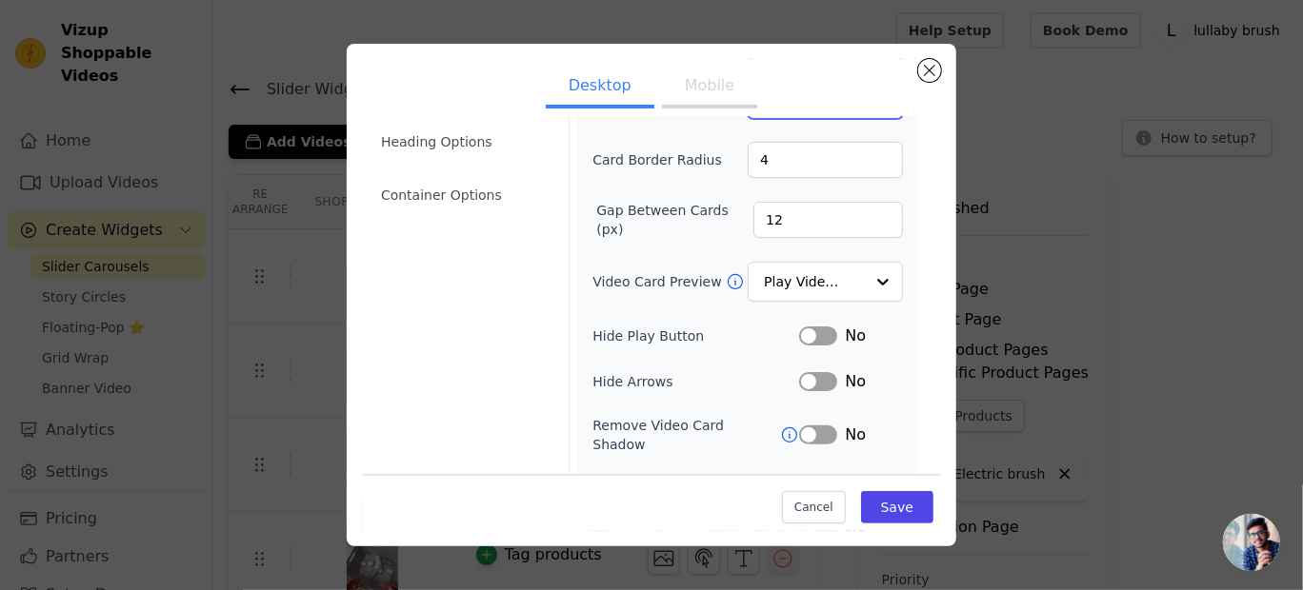
scroll to position [122, 0]
click at [821, 325] on button "Label" at bounding box center [818, 334] width 38 height 19
click at [815, 370] on button "Label" at bounding box center [818, 379] width 38 height 19
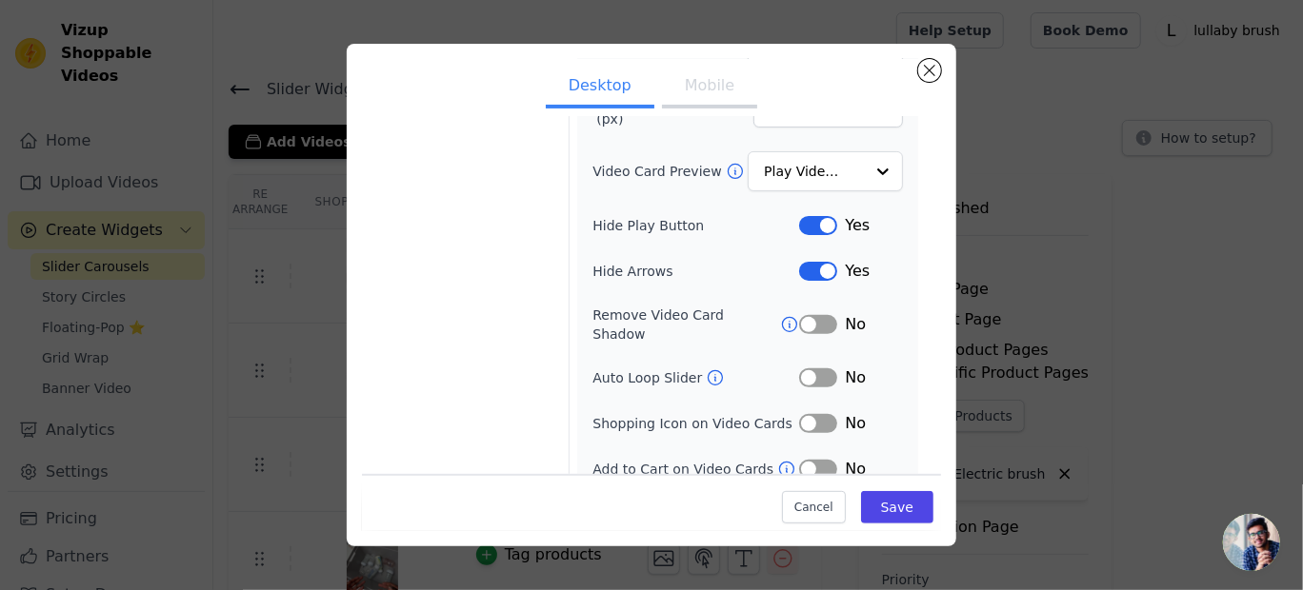
click at [803, 458] on div "No" at bounding box center [851, 469] width 104 height 23
click at [804, 460] on button "Label" at bounding box center [818, 469] width 38 height 19
click at [893, 507] on button "Save" at bounding box center [897, 507] width 72 height 32
